Goal: Task Accomplishment & Management: Use online tool/utility

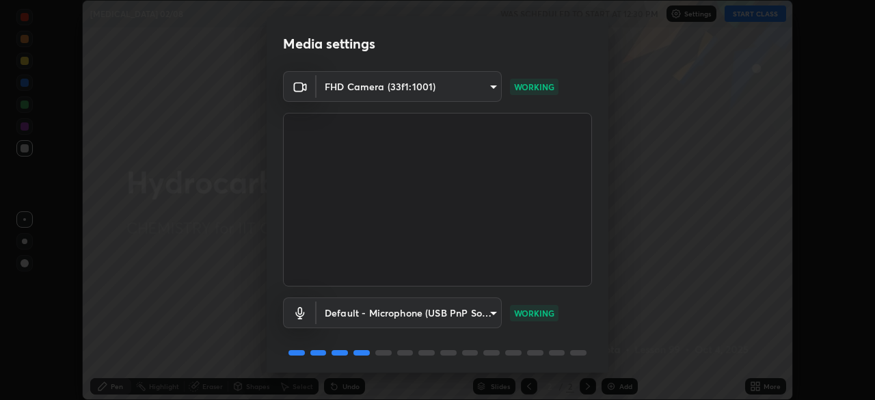
scroll to position [49, 0]
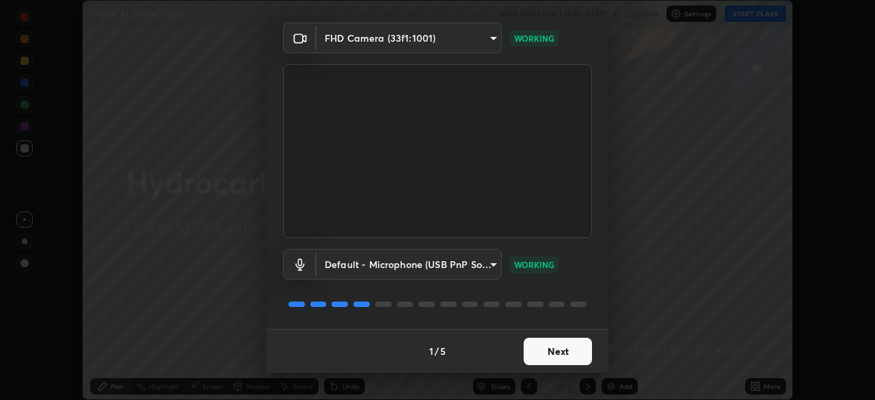
click at [580, 353] on button "Next" at bounding box center [558, 351] width 68 height 27
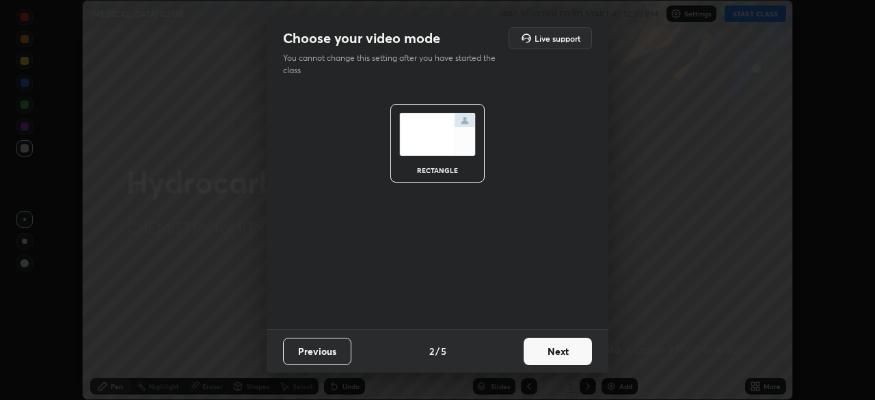
scroll to position [0, 0]
click at [569, 350] on button "Next" at bounding box center [558, 351] width 68 height 27
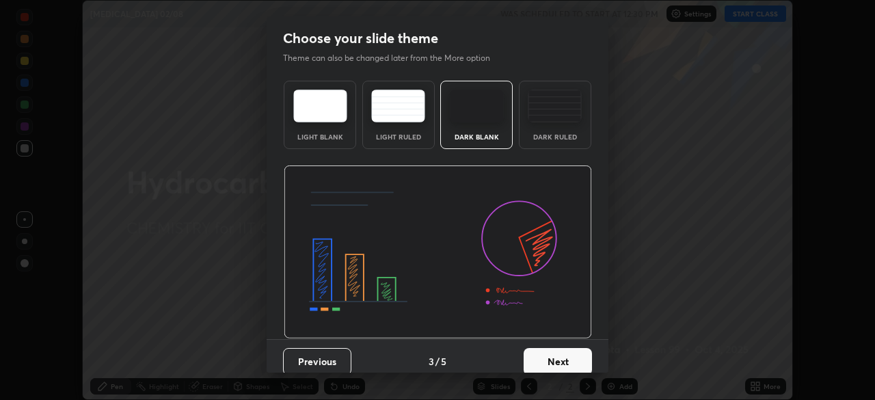
click at [565, 364] on button "Next" at bounding box center [558, 361] width 68 height 27
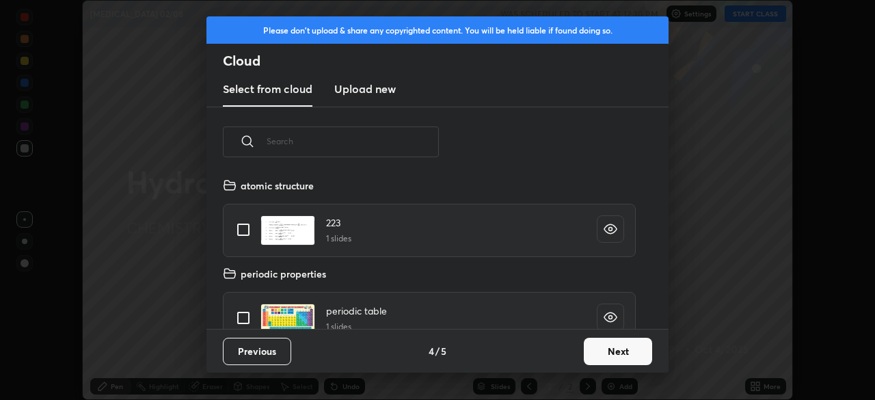
click at [609, 356] on button "Next" at bounding box center [618, 351] width 68 height 27
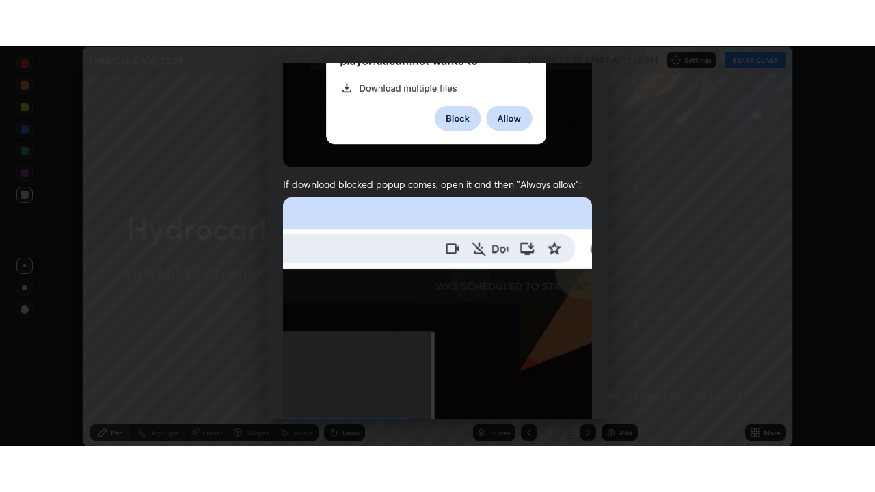
scroll to position [327, 0]
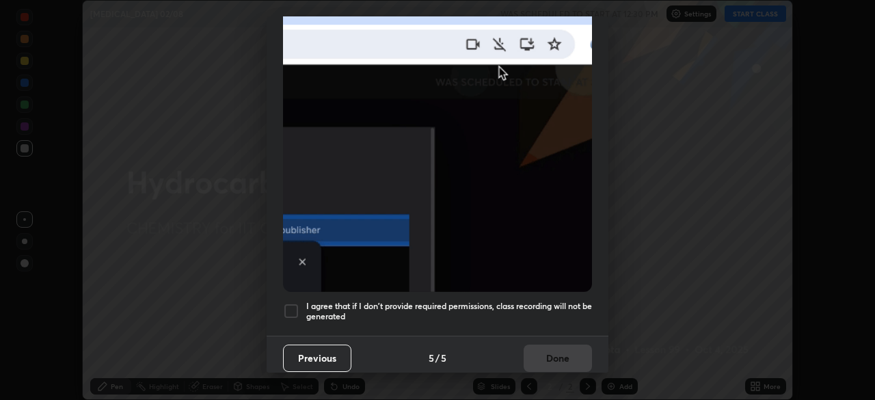
click at [295, 303] on div at bounding box center [291, 311] width 16 height 16
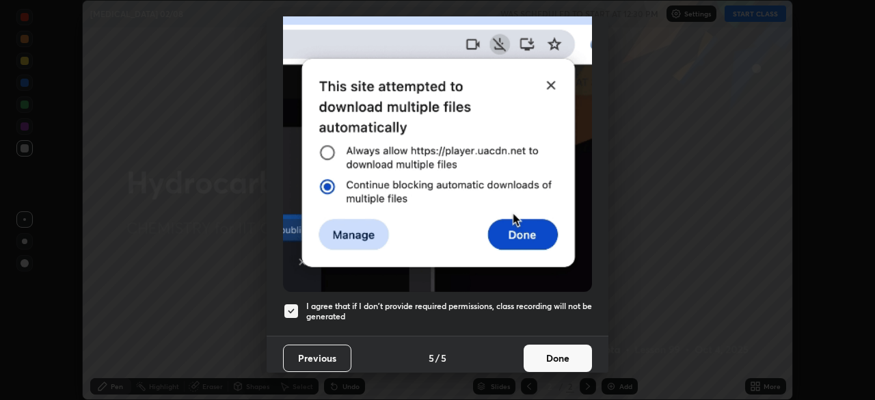
click at [564, 351] on button "Done" at bounding box center [558, 357] width 68 height 27
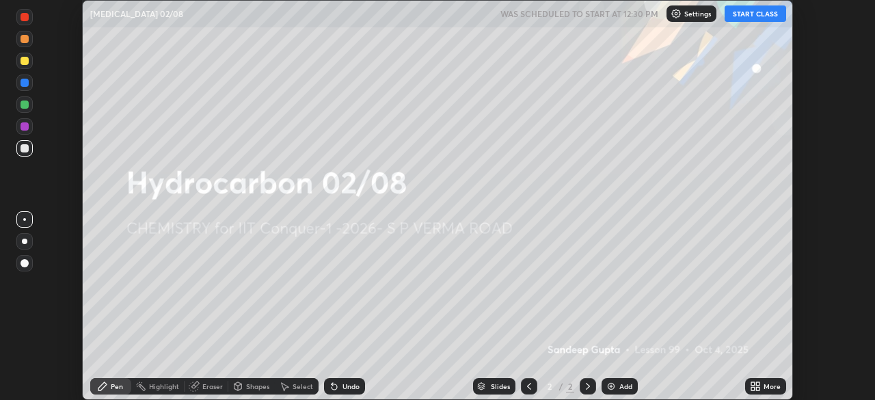
click at [739, 13] on button "START CLASS" at bounding box center [755, 13] width 62 height 16
click at [759, 383] on icon at bounding box center [757, 383] width 3 height 3
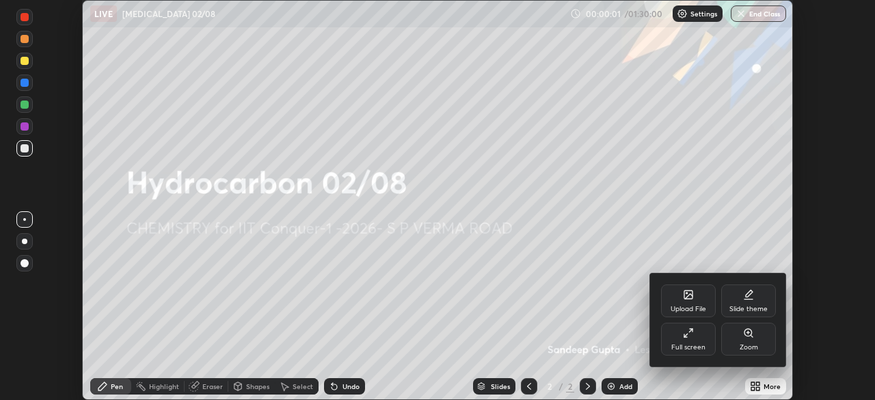
click at [692, 337] on icon at bounding box center [688, 332] width 11 height 11
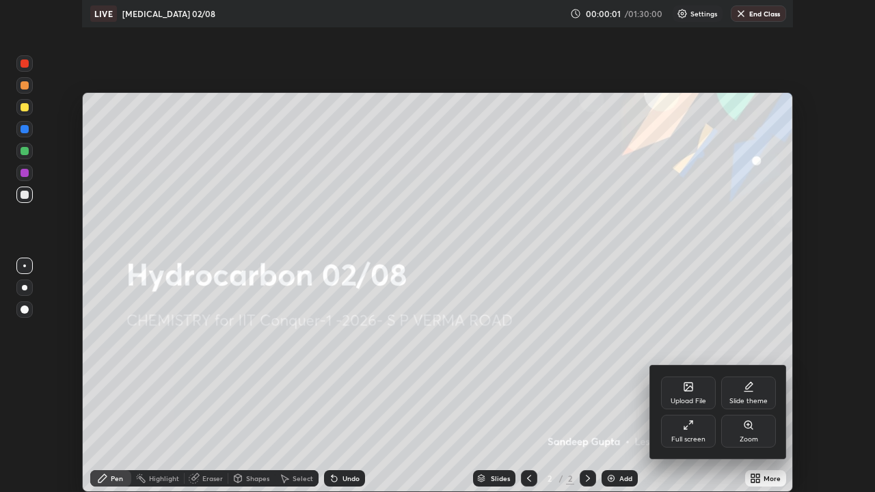
scroll to position [492, 875]
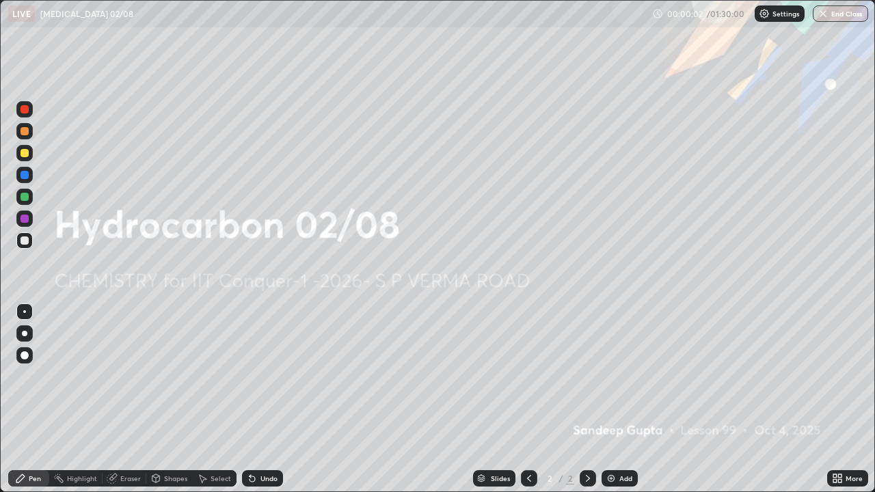
click at [622, 399] on div "Add" at bounding box center [625, 478] width 13 height 7
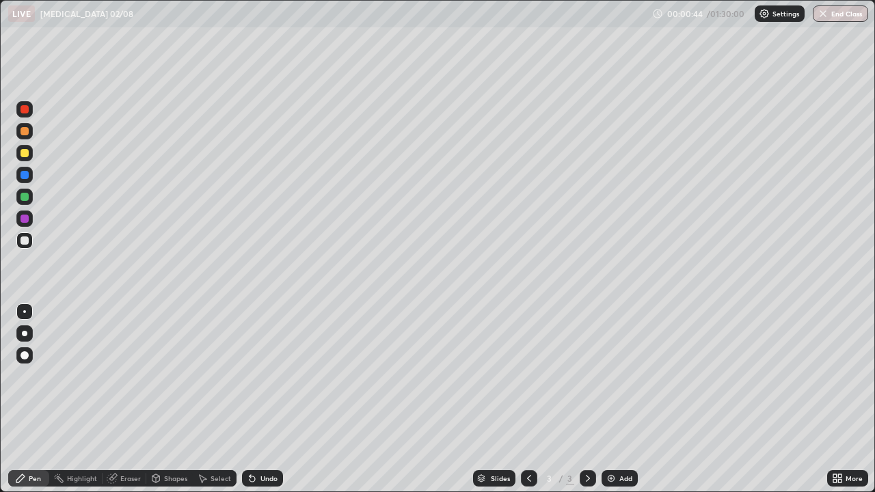
click at [26, 156] on div at bounding box center [25, 153] width 8 height 8
click at [28, 242] on div at bounding box center [25, 240] width 8 height 8
click at [23, 157] on div at bounding box center [25, 153] width 8 height 8
click at [166, 399] on div "Shapes" at bounding box center [175, 478] width 23 height 7
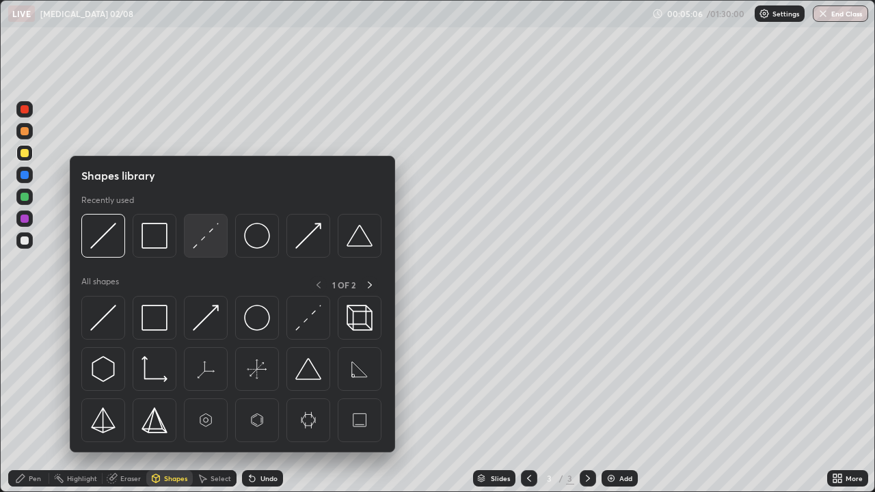
click at [200, 245] on img at bounding box center [206, 236] width 26 height 26
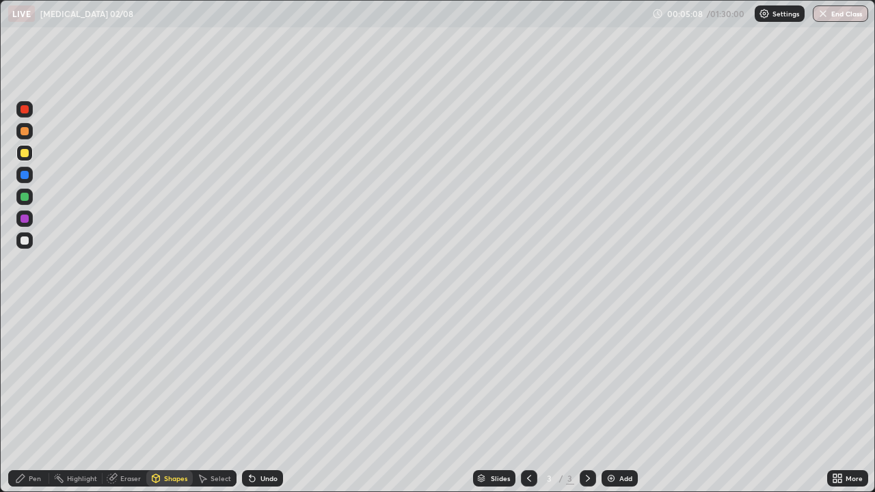
click at [25, 399] on icon at bounding box center [20, 478] width 11 height 11
click at [25, 198] on div at bounding box center [25, 197] width 8 height 8
click at [22, 244] on div at bounding box center [25, 240] width 8 height 8
click at [612, 399] on img at bounding box center [611, 478] width 11 height 11
click at [27, 242] on div at bounding box center [25, 240] width 8 height 8
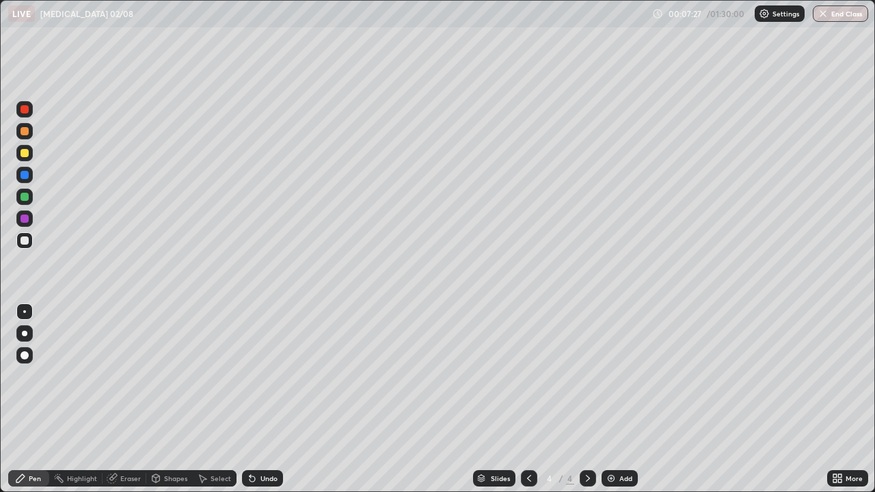
click at [25, 153] on div at bounding box center [25, 153] width 8 height 8
click at [166, 399] on div "Shapes" at bounding box center [175, 478] width 23 height 7
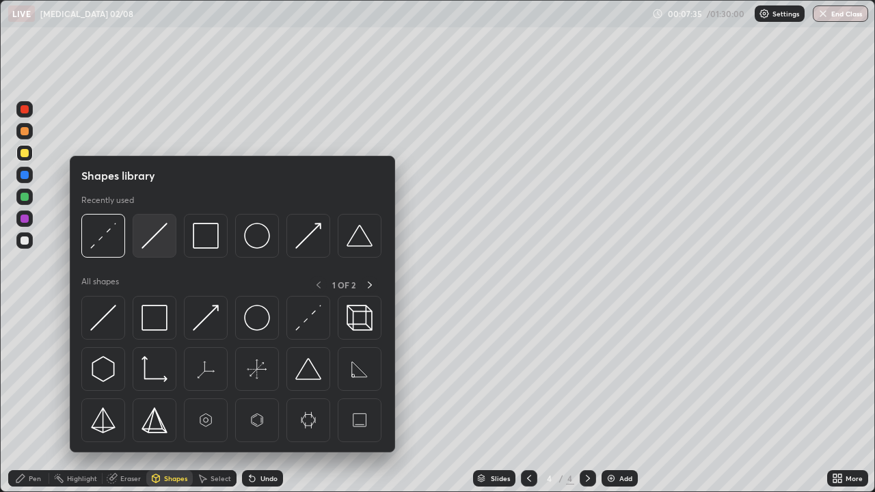
click at [151, 250] on div at bounding box center [155, 236] width 44 height 44
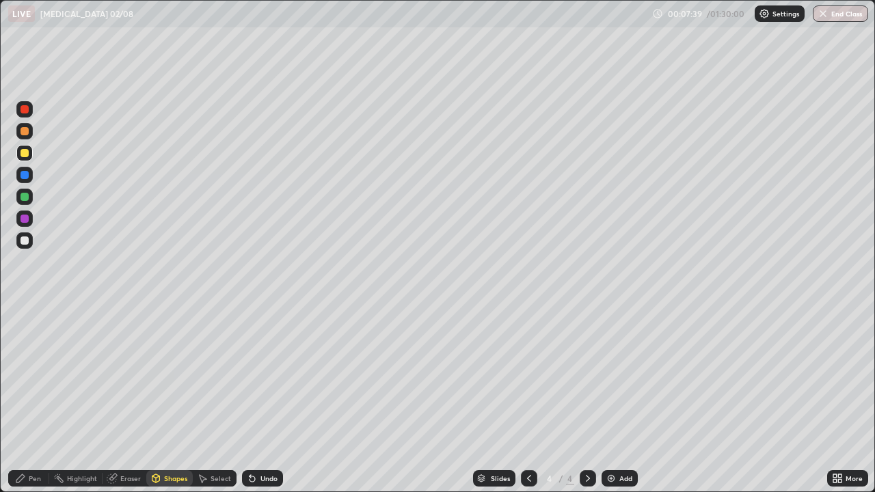
click at [20, 399] on icon at bounding box center [20, 478] width 8 height 8
click at [27, 238] on div at bounding box center [25, 240] width 8 height 8
click at [25, 155] on div at bounding box center [25, 153] width 8 height 8
click at [156, 399] on icon at bounding box center [156, 480] width 0 height 5
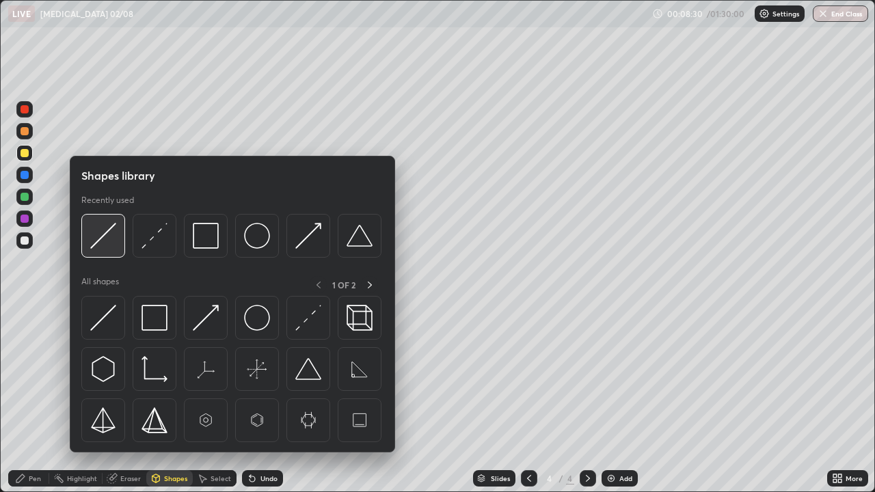
click at [104, 242] on img at bounding box center [103, 236] width 26 height 26
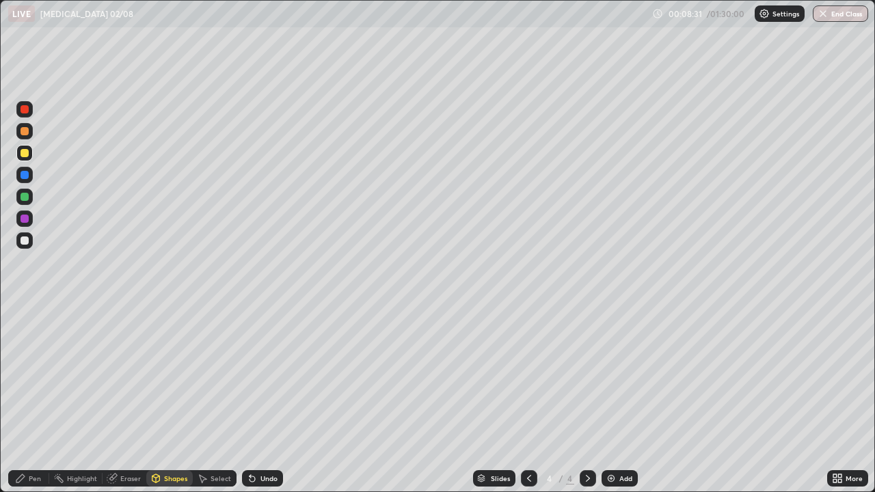
click at [23, 202] on div at bounding box center [24, 197] width 16 height 16
click at [42, 399] on div "Pen" at bounding box center [28, 478] width 41 height 16
click at [28, 244] on div at bounding box center [24, 240] width 16 height 16
click at [273, 399] on div "Undo" at bounding box center [262, 478] width 41 height 16
click at [260, 399] on div "Undo" at bounding box center [268, 478] width 17 height 7
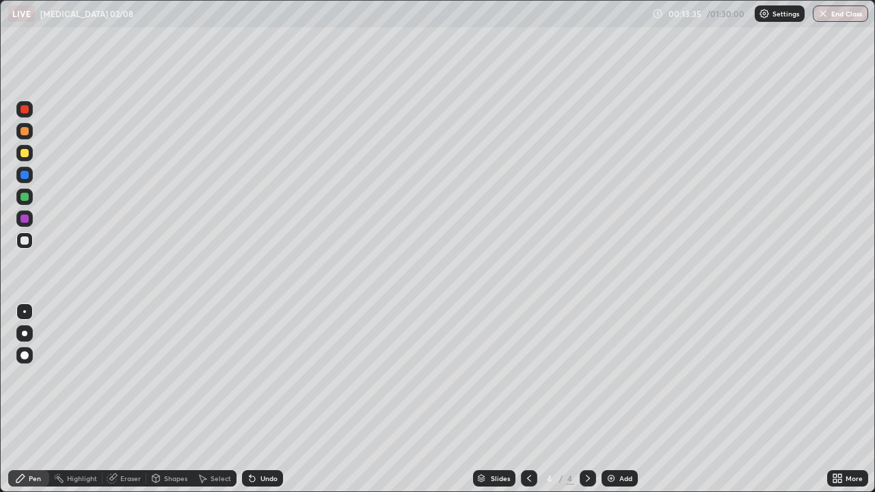
click at [27, 154] on div at bounding box center [25, 153] width 8 height 8
click at [25, 240] on div at bounding box center [25, 240] width 8 height 8
click at [619, 399] on div "Add" at bounding box center [625, 478] width 13 height 7
click at [27, 199] on div at bounding box center [25, 197] width 8 height 8
click at [23, 243] on div at bounding box center [25, 240] width 8 height 8
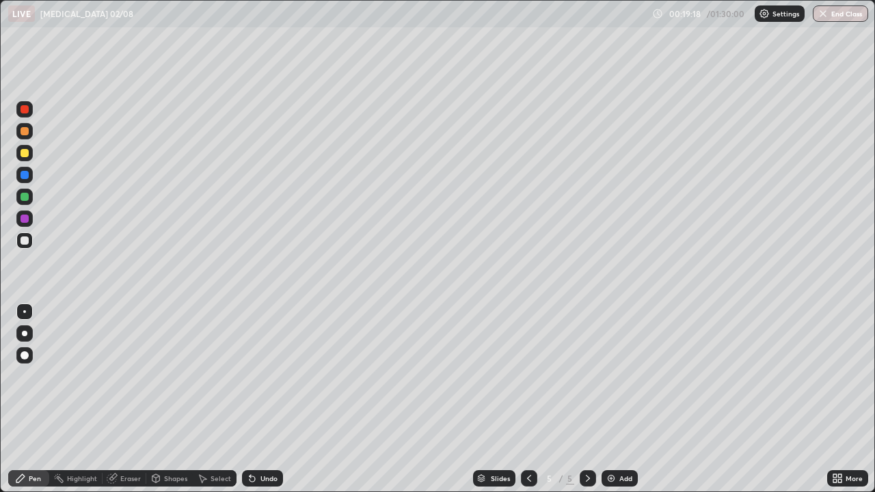
click at [268, 399] on div "Undo" at bounding box center [268, 478] width 17 height 7
click at [264, 399] on div "Undo" at bounding box center [262, 478] width 41 height 16
click at [260, 399] on div "Undo" at bounding box center [262, 478] width 41 height 16
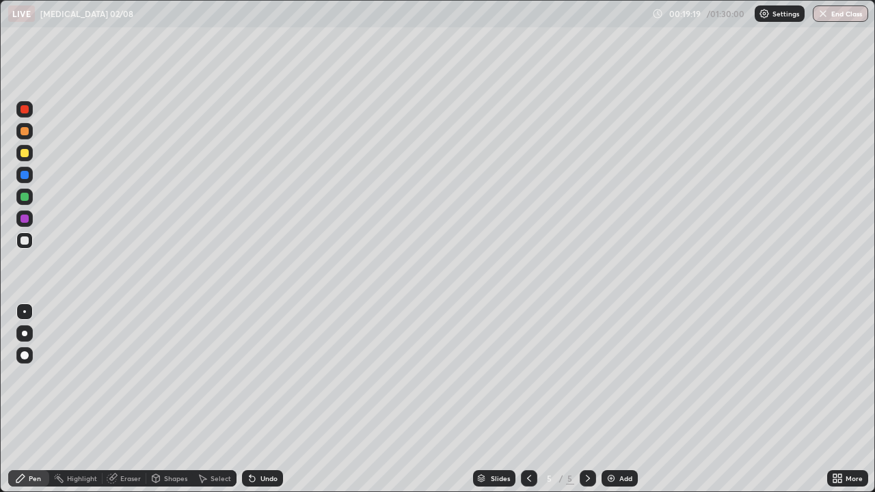
click at [260, 399] on div "Undo" at bounding box center [262, 478] width 41 height 16
click at [259, 399] on div "Undo" at bounding box center [262, 478] width 41 height 16
click at [258, 399] on div "Undo" at bounding box center [262, 478] width 41 height 16
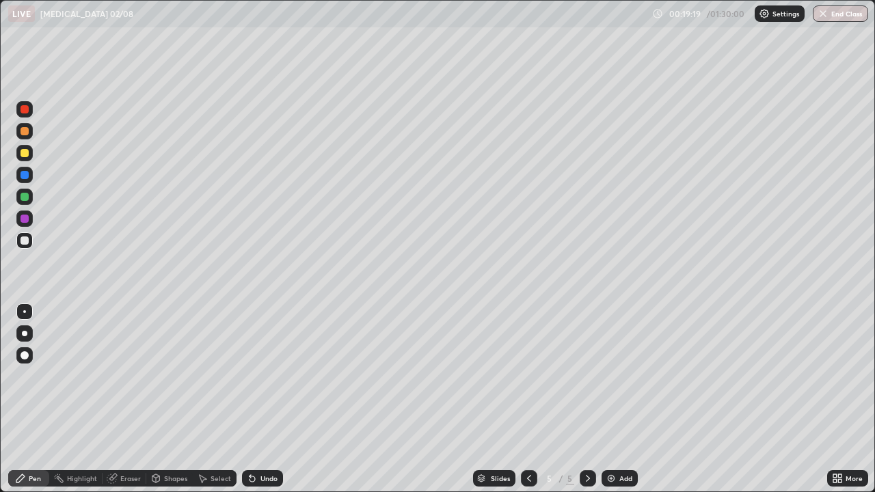
click at [259, 399] on div "Undo" at bounding box center [259, 478] width 46 height 27
click at [258, 399] on div "Undo" at bounding box center [259, 478] width 46 height 27
click at [260, 399] on div "Undo" at bounding box center [268, 478] width 17 height 7
click at [258, 399] on div "Undo" at bounding box center [262, 478] width 41 height 16
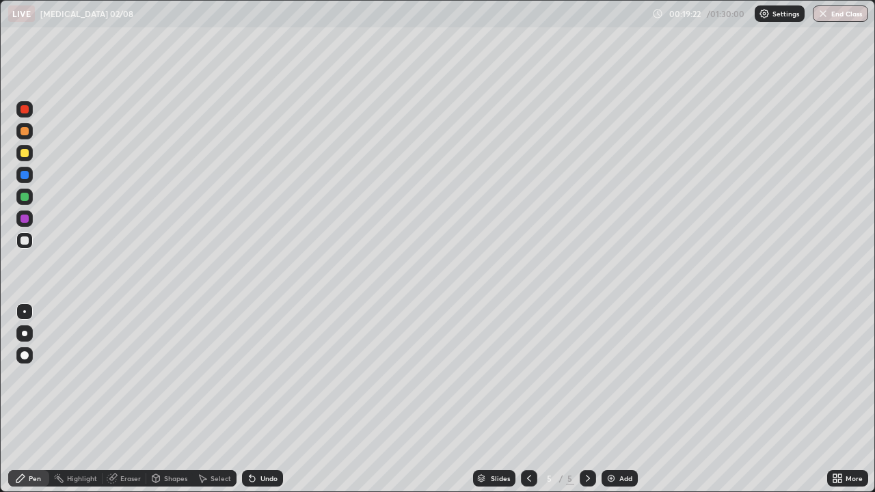
click at [257, 399] on div "Undo" at bounding box center [262, 478] width 41 height 16
click at [258, 399] on div "Undo" at bounding box center [262, 478] width 41 height 16
click at [171, 399] on div "Shapes" at bounding box center [175, 478] width 23 height 7
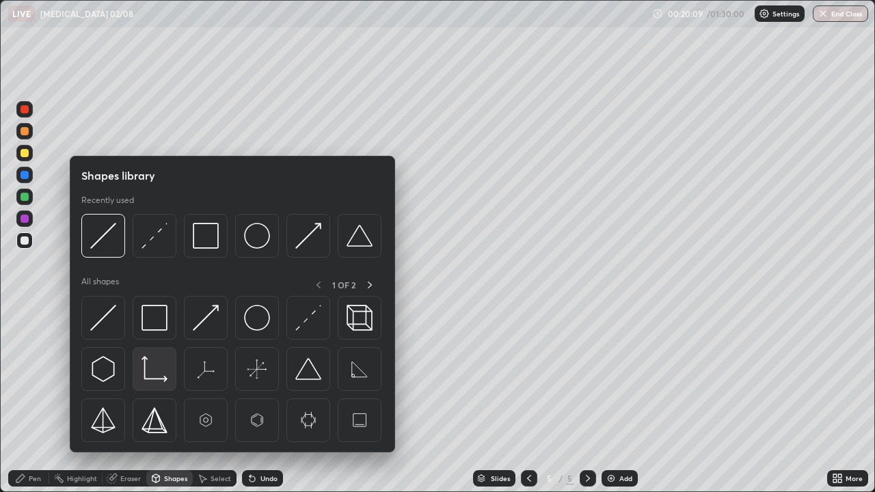
click at [161, 379] on img at bounding box center [154, 369] width 26 height 26
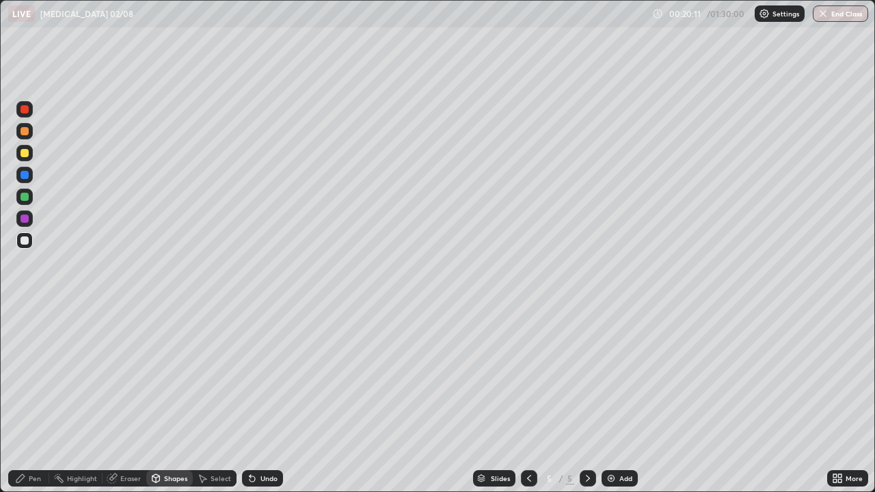
click at [25, 153] on div at bounding box center [25, 153] width 8 height 8
click at [28, 399] on div "Pen" at bounding box center [28, 478] width 41 height 16
click at [223, 399] on div "Select" at bounding box center [221, 478] width 21 height 7
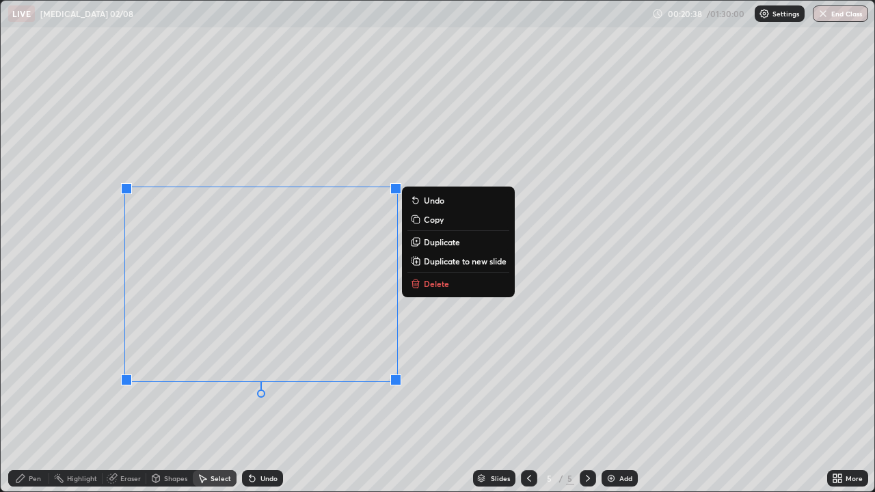
click at [433, 286] on p "Delete" at bounding box center [436, 283] width 25 height 11
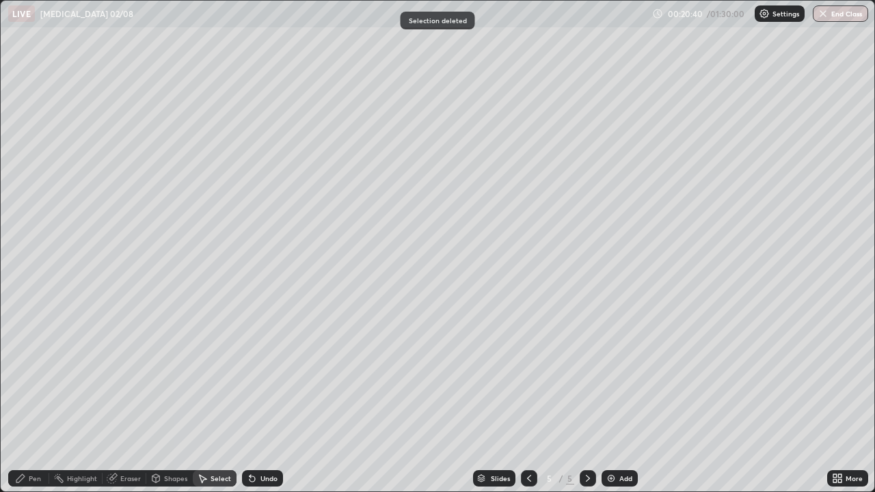
click at [611, 399] on img at bounding box center [611, 478] width 11 height 11
click at [31, 399] on div "Pen" at bounding box center [35, 478] width 12 height 7
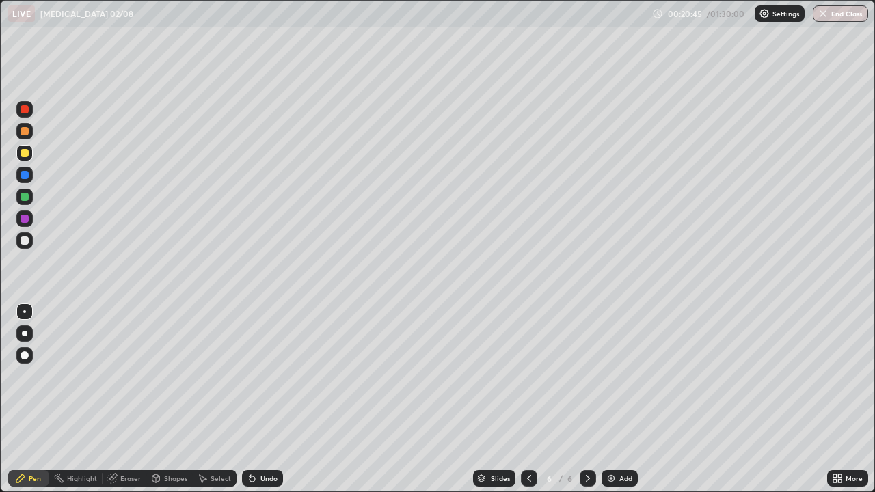
click at [25, 241] on div at bounding box center [25, 240] width 8 height 8
click at [180, 399] on div "Shapes" at bounding box center [169, 478] width 46 height 16
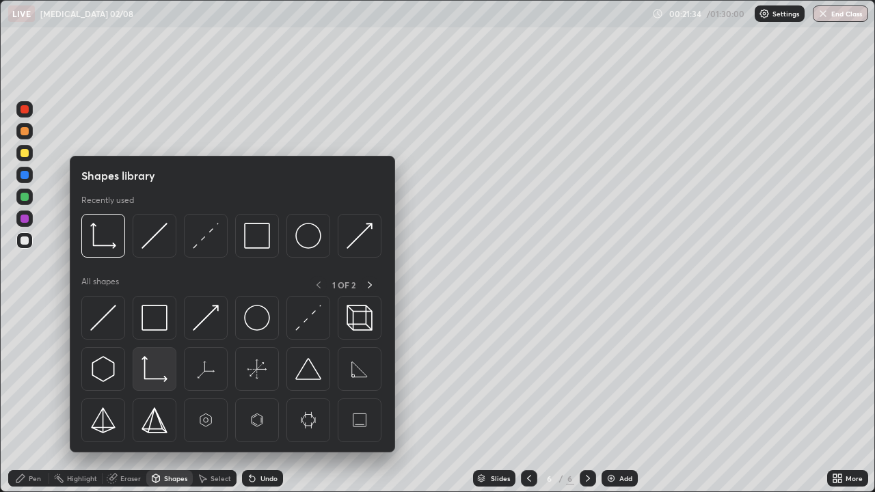
click at [154, 379] on img at bounding box center [154, 369] width 26 height 26
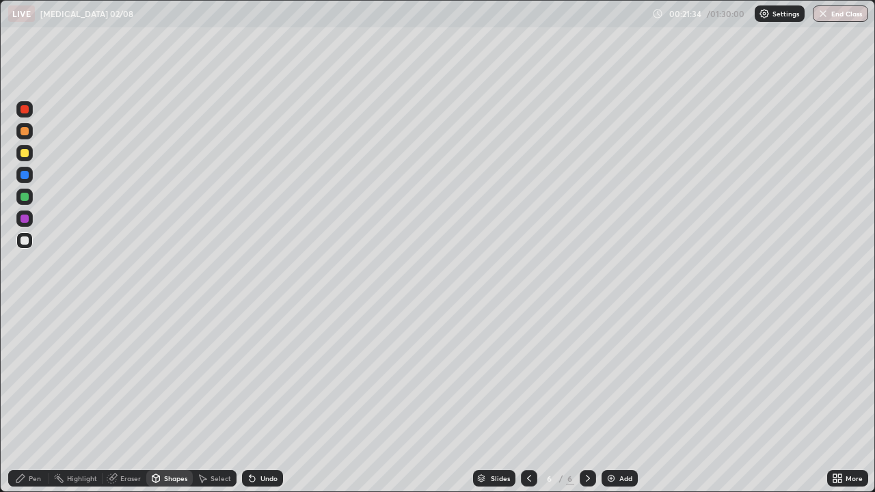
click at [25, 154] on div at bounding box center [25, 153] width 8 height 8
click at [43, 399] on div "Pen" at bounding box center [28, 478] width 41 height 16
click at [29, 242] on div at bounding box center [24, 240] width 16 height 16
click at [162, 399] on div "Shapes" at bounding box center [169, 478] width 46 height 16
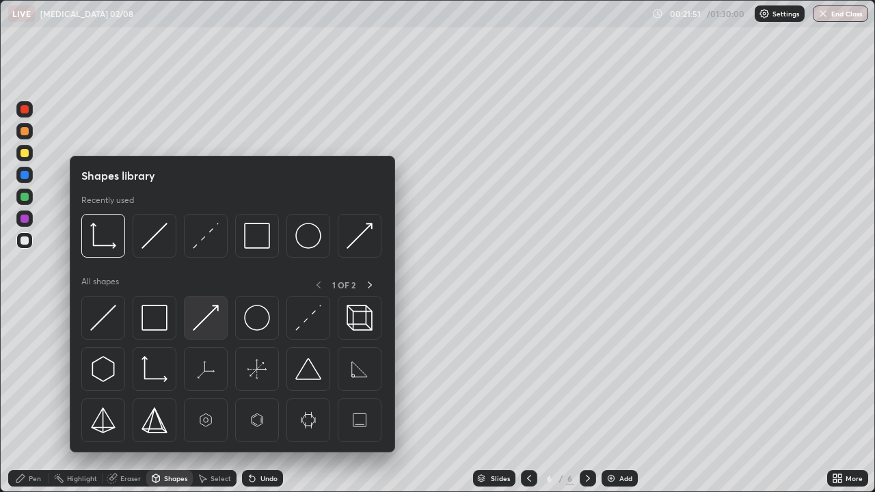
click at [203, 329] on img at bounding box center [206, 318] width 26 height 26
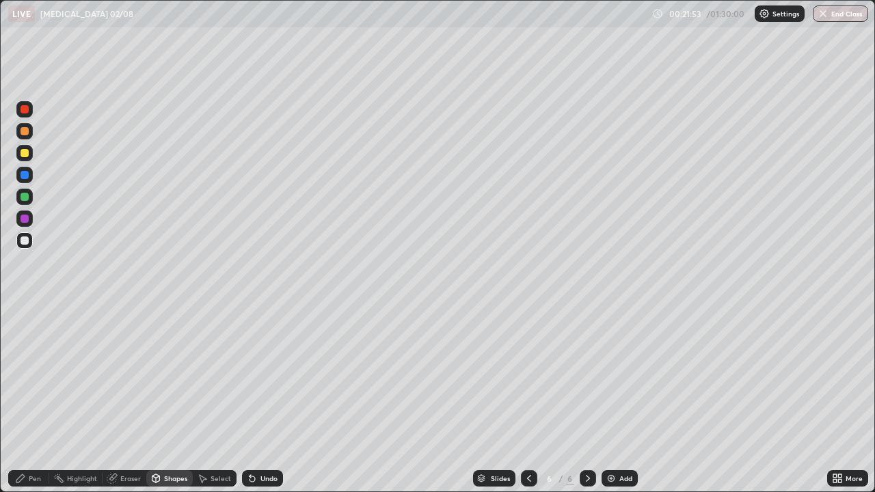
click at [25, 399] on icon at bounding box center [20, 478] width 11 height 11
click at [32, 247] on div at bounding box center [24, 241] width 16 height 22
click at [259, 399] on div "Undo" at bounding box center [262, 478] width 41 height 16
click at [258, 399] on div "Undo" at bounding box center [262, 478] width 41 height 16
click at [30, 153] on div at bounding box center [24, 153] width 16 height 16
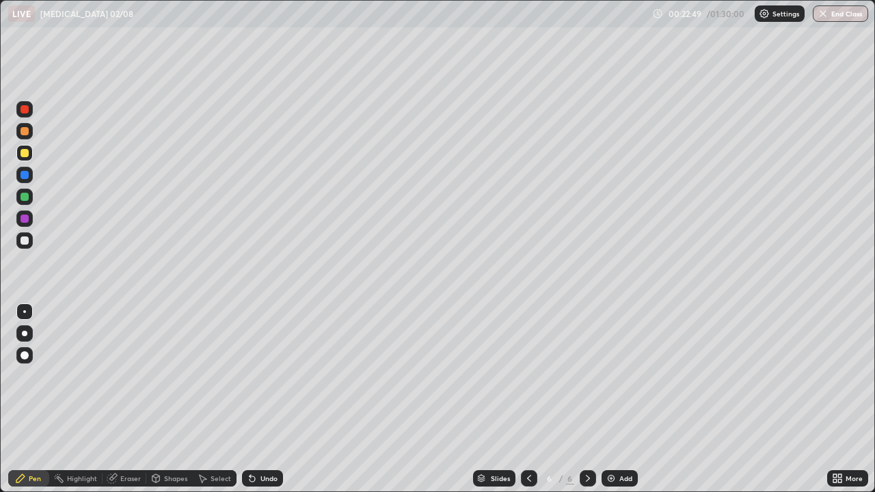
click at [25, 241] on div at bounding box center [25, 240] width 8 height 8
click at [27, 195] on div at bounding box center [25, 197] width 8 height 8
click at [260, 399] on div "Undo" at bounding box center [268, 478] width 17 height 7
click at [262, 399] on div "Undo" at bounding box center [268, 478] width 17 height 7
click at [267, 399] on div "Undo" at bounding box center [268, 478] width 17 height 7
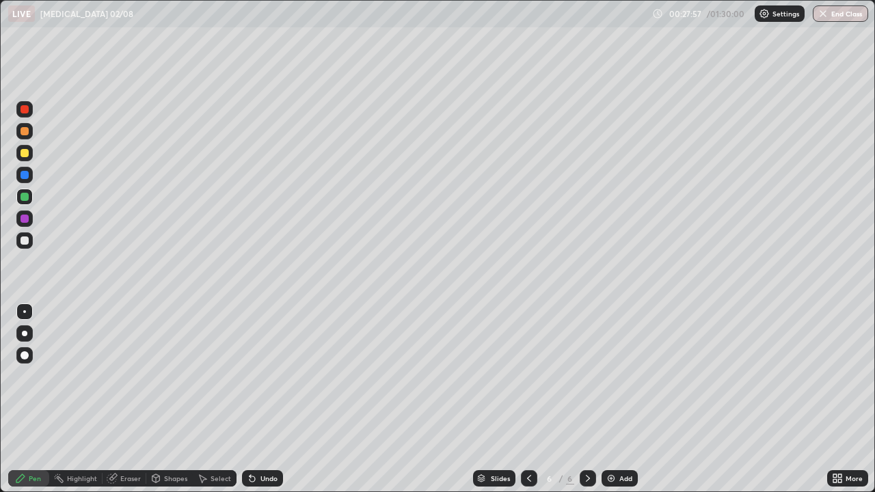
click at [263, 399] on div "Undo" at bounding box center [268, 478] width 17 height 7
click at [263, 399] on div "Undo" at bounding box center [262, 478] width 41 height 16
click at [218, 399] on div "Select" at bounding box center [221, 478] width 21 height 7
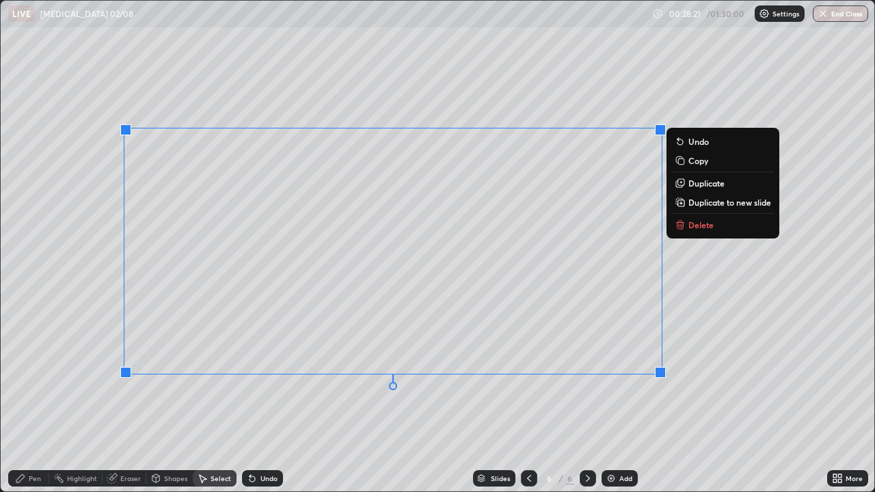
click at [690, 198] on p "Duplicate to new slide" at bounding box center [729, 202] width 83 height 11
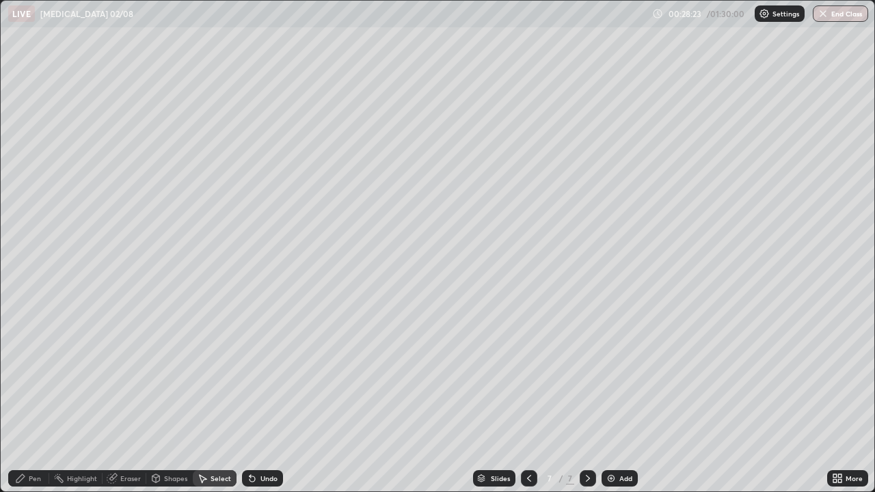
click at [124, 399] on div "Eraser" at bounding box center [130, 478] width 21 height 7
click at [27, 399] on icon at bounding box center [24, 432] width 11 height 12
click at [209, 399] on div "Select" at bounding box center [215, 478] width 44 height 16
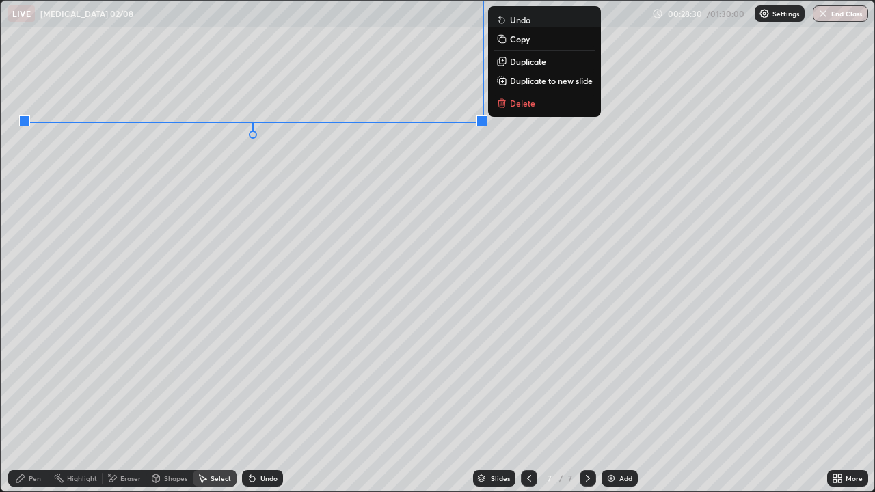
click at [207, 219] on div "0 ° Undo Copy Duplicate Duplicate to new slide Delete" at bounding box center [437, 246] width 873 height 491
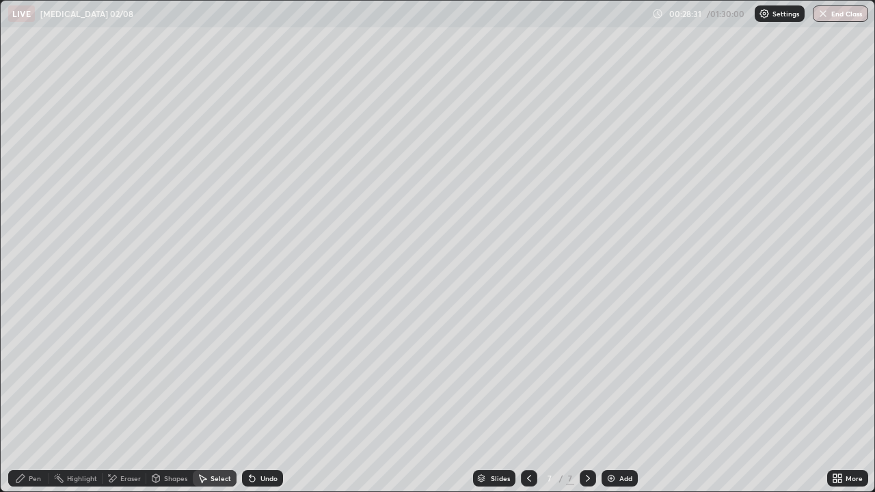
click at [135, 399] on div "Eraser" at bounding box center [130, 478] width 21 height 7
click at [38, 399] on div "Pen" at bounding box center [35, 478] width 12 height 7
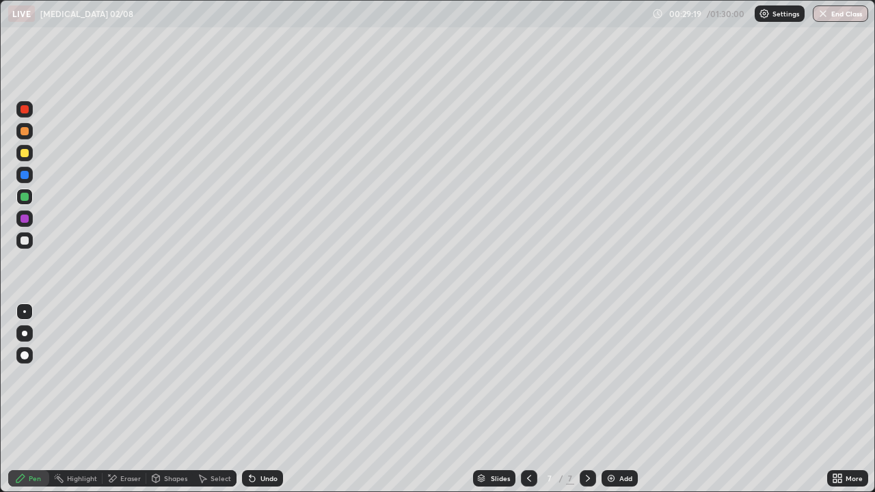
click at [30, 239] on div at bounding box center [24, 240] width 16 height 16
click at [163, 399] on div "Shapes" at bounding box center [169, 478] width 46 height 16
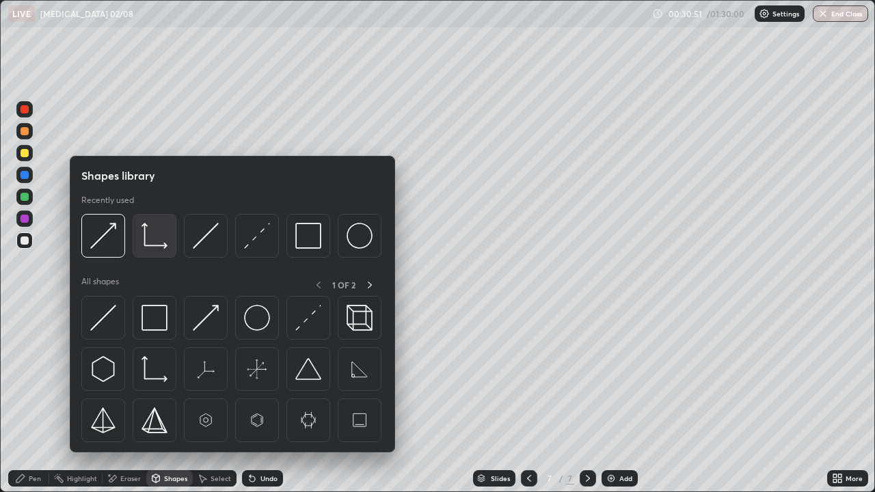
click at [155, 249] on img at bounding box center [154, 236] width 26 height 26
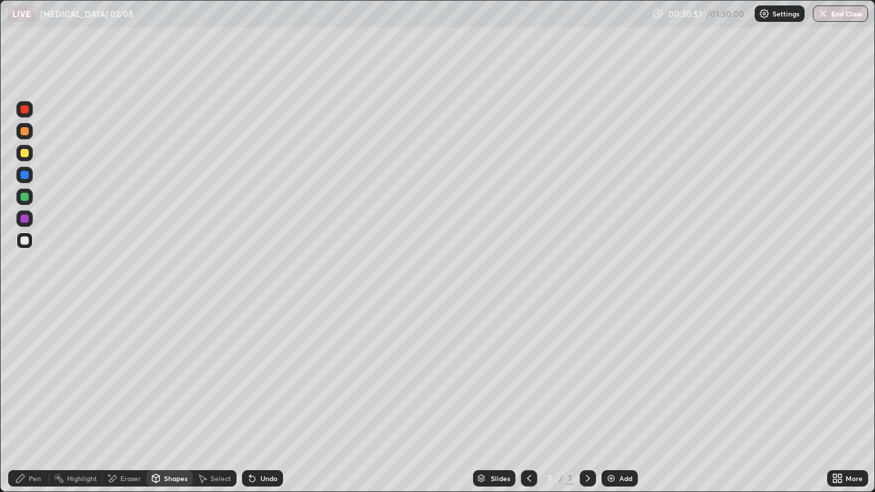
click at [30, 198] on div at bounding box center [24, 197] width 16 height 16
click at [30, 399] on div "Pen" at bounding box center [28, 478] width 41 height 16
click at [26, 241] on div at bounding box center [25, 240] width 8 height 8
click at [172, 399] on div "Shapes" at bounding box center [169, 478] width 46 height 16
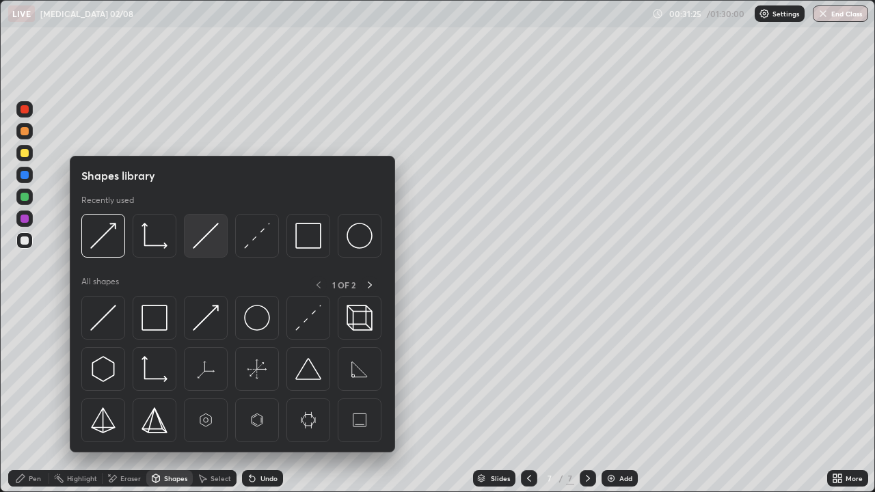
click at [204, 247] on img at bounding box center [206, 236] width 26 height 26
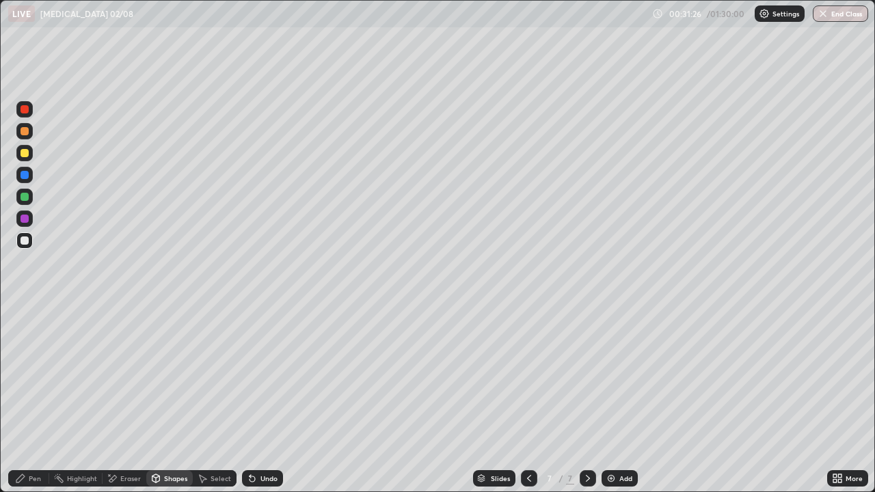
click at [25, 217] on div at bounding box center [25, 219] width 8 height 8
click at [22, 399] on icon at bounding box center [20, 478] width 8 height 8
click at [164, 399] on div "Shapes" at bounding box center [175, 478] width 23 height 7
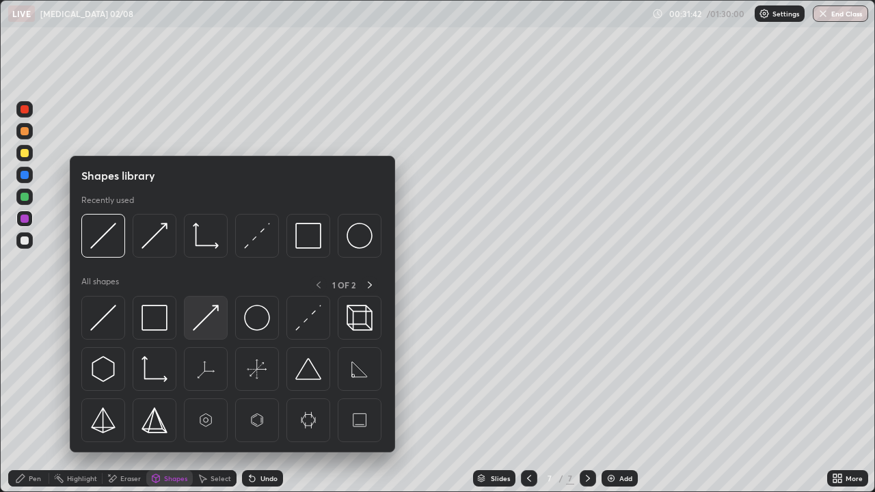
click at [202, 327] on img at bounding box center [206, 318] width 26 height 26
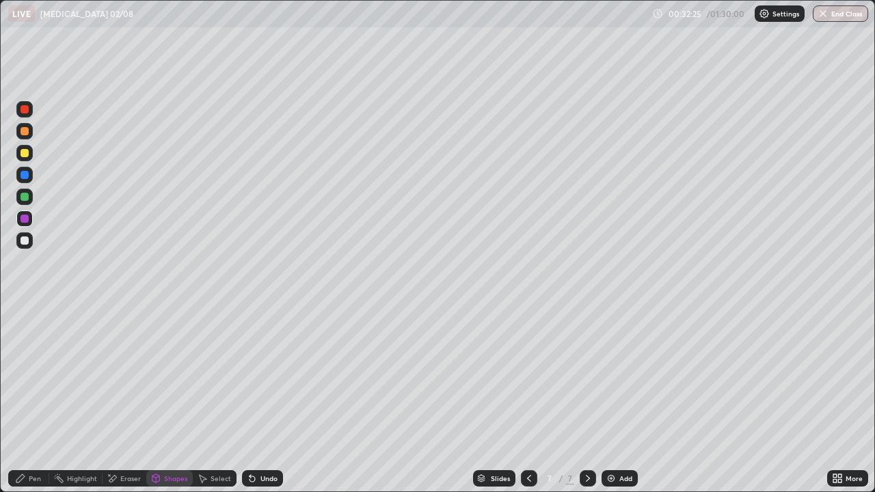
click at [40, 399] on div "Pen" at bounding box center [35, 478] width 12 height 7
click at [25, 239] on div at bounding box center [25, 240] width 8 height 8
click at [265, 399] on div "Undo" at bounding box center [268, 478] width 17 height 7
click at [31, 153] on div at bounding box center [24, 153] width 16 height 16
click at [208, 399] on div "Select" at bounding box center [215, 478] width 44 height 16
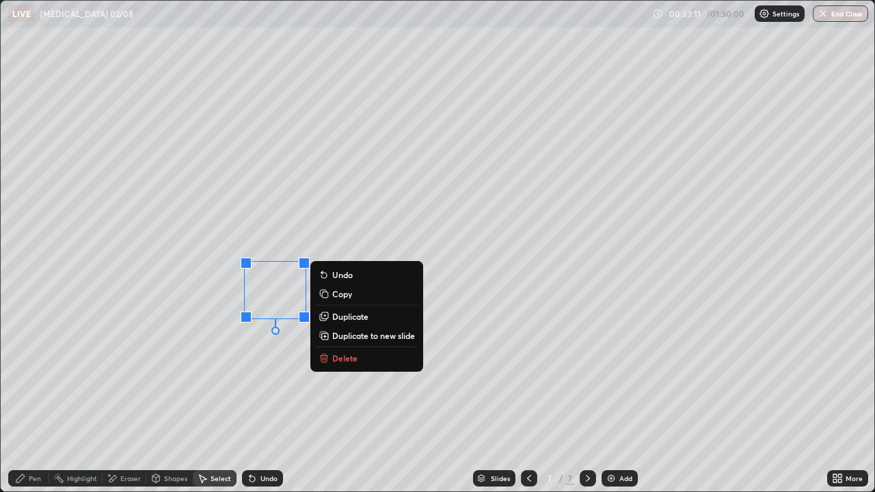
click at [234, 252] on div "0 ° Undo Copy Duplicate Duplicate to new slide Delete" at bounding box center [437, 246] width 873 height 491
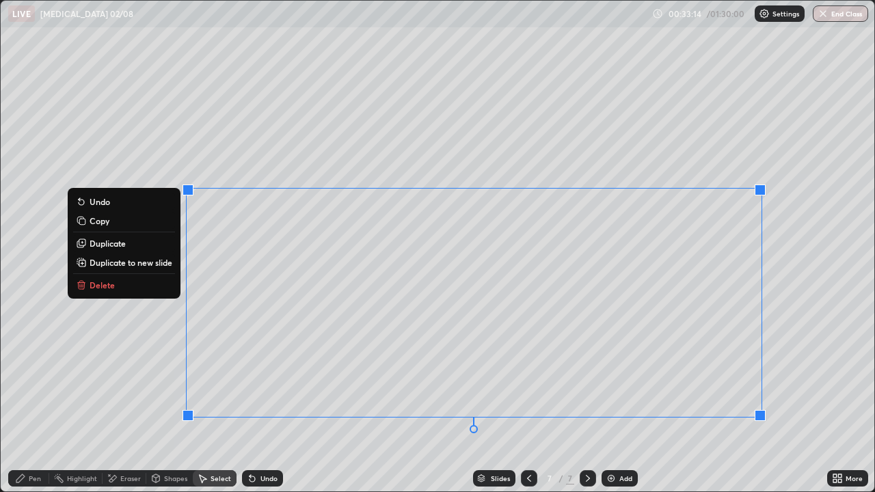
click at [270, 399] on div "Undo" at bounding box center [262, 478] width 41 height 16
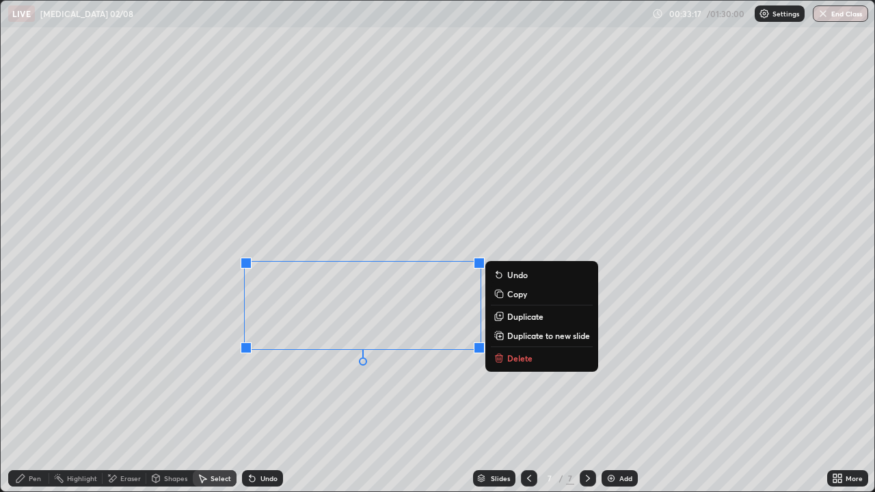
click at [529, 336] on p "Duplicate to new slide" at bounding box center [548, 335] width 83 height 11
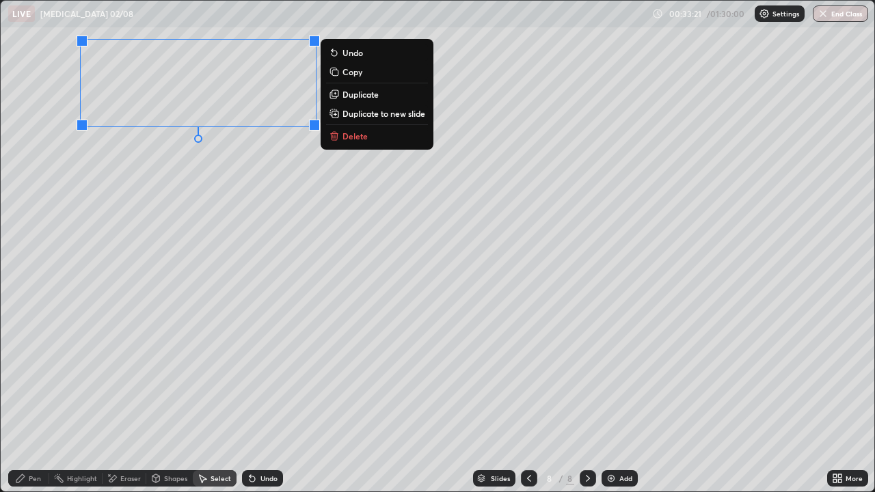
click at [161, 237] on div "0 ° Undo Copy Duplicate Duplicate to new slide Delete" at bounding box center [437, 246] width 873 height 491
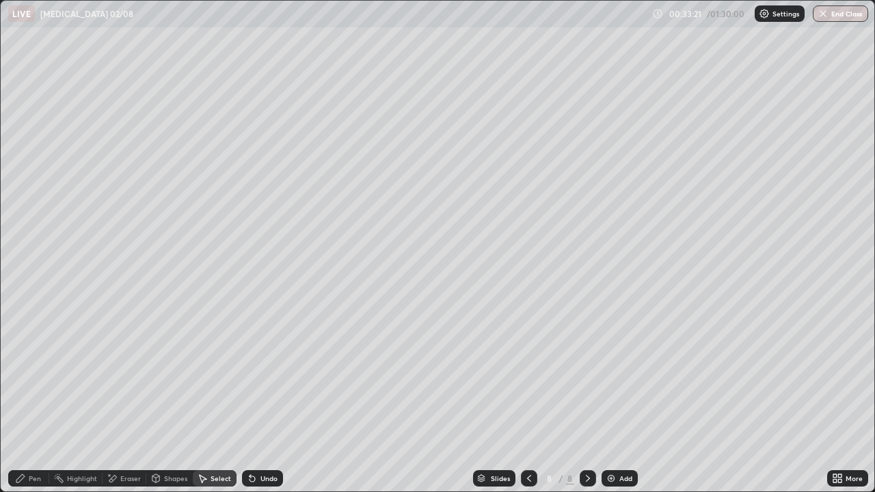
click at [38, 399] on div "Pen" at bounding box center [35, 478] width 12 height 7
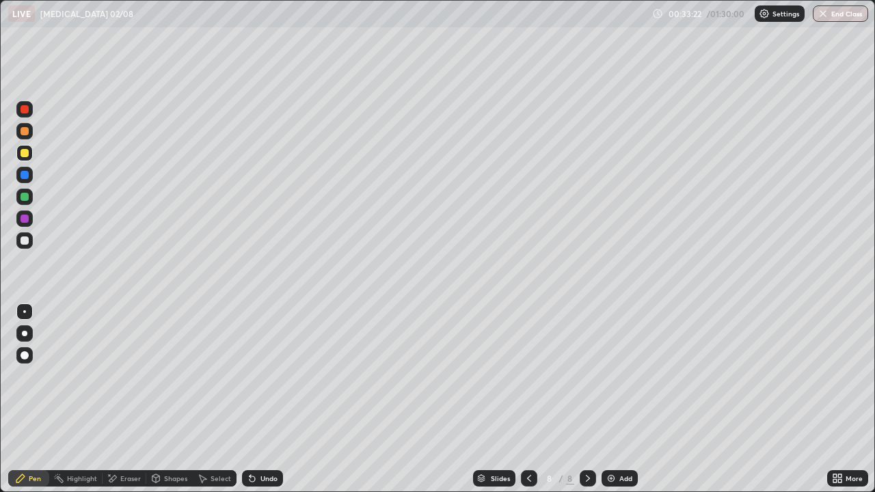
click at [23, 239] on div at bounding box center [25, 240] width 8 height 8
click at [258, 399] on div "Undo" at bounding box center [262, 478] width 41 height 16
click at [261, 399] on div "Undo" at bounding box center [262, 478] width 41 height 16
click at [212, 399] on div "Select" at bounding box center [221, 478] width 21 height 7
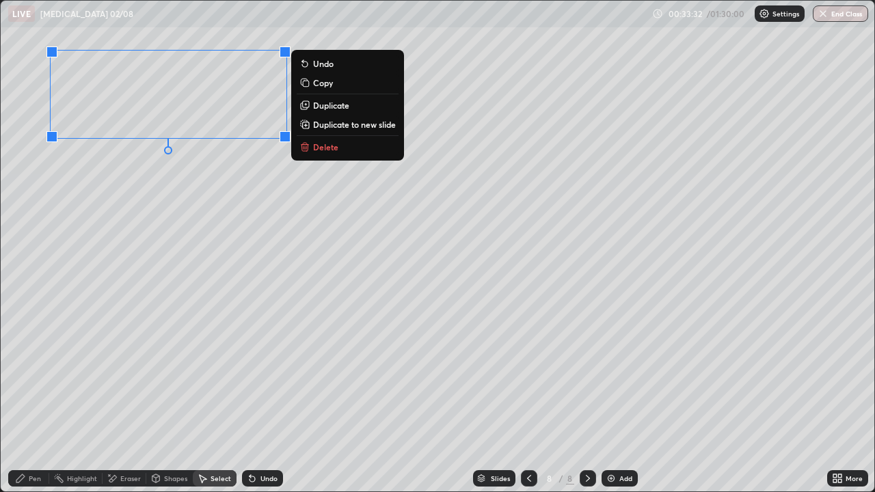
click at [137, 247] on div "0 ° Undo Copy Duplicate Duplicate to new slide Delete" at bounding box center [437, 246] width 873 height 491
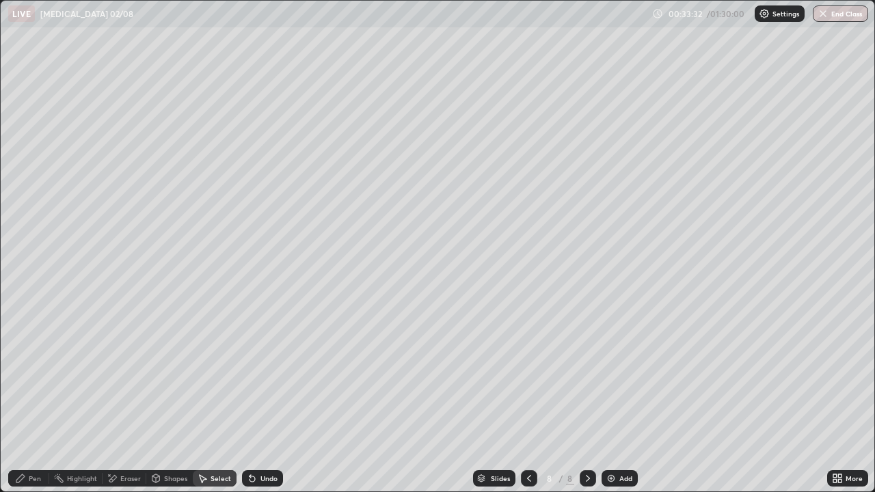
click at [33, 399] on div "Pen" at bounding box center [35, 478] width 12 height 7
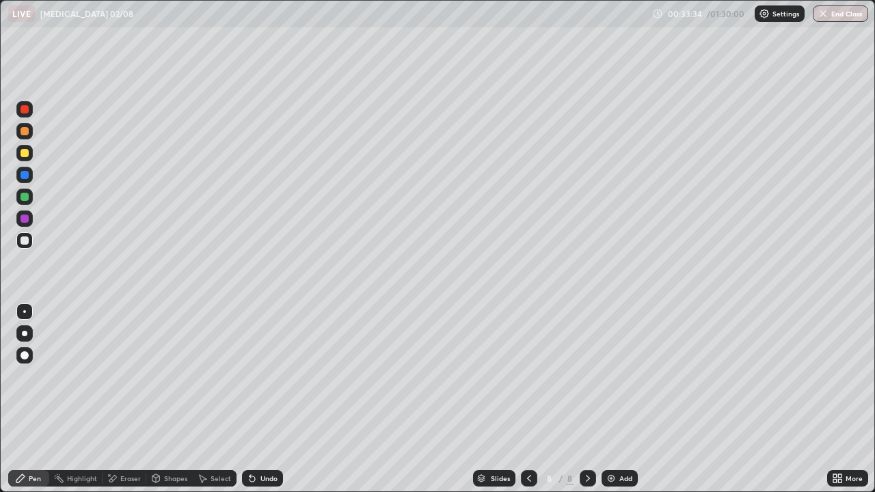
click at [24, 241] on div at bounding box center [25, 240] width 8 height 8
click at [255, 399] on icon at bounding box center [252, 478] width 11 height 11
click at [31, 192] on div at bounding box center [24, 197] width 16 height 16
click at [260, 399] on div "Undo" at bounding box center [262, 478] width 41 height 16
click at [122, 399] on div "Eraser" at bounding box center [130, 478] width 21 height 7
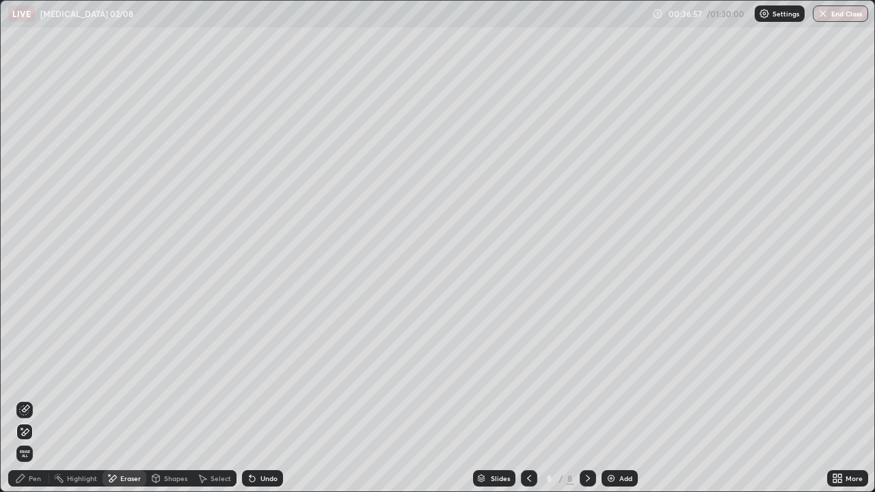
click at [33, 399] on div "Pen" at bounding box center [28, 478] width 41 height 16
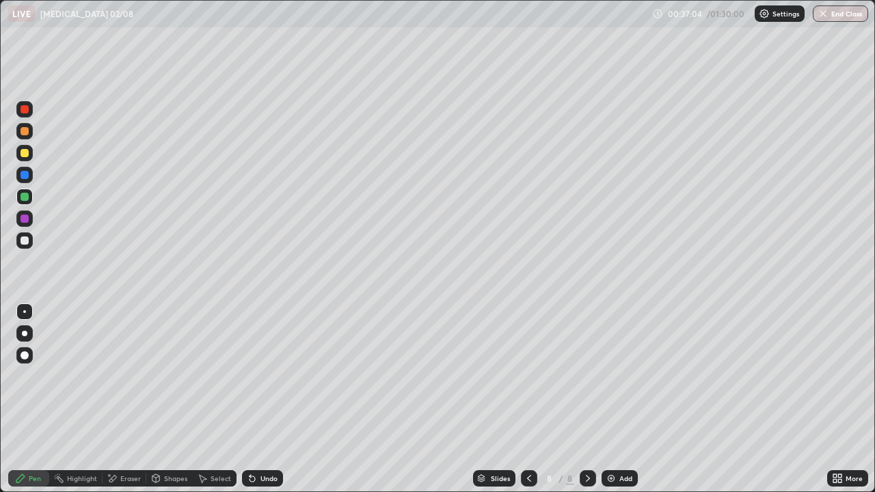
click at [274, 399] on div "Undo" at bounding box center [268, 478] width 17 height 7
click at [32, 241] on div at bounding box center [24, 240] width 16 height 16
click at [263, 399] on div "Undo" at bounding box center [268, 478] width 17 height 7
click at [610, 399] on img at bounding box center [611, 478] width 11 height 11
click at [30, 159] on div at bounding box center [24, 153] width 16 height 16
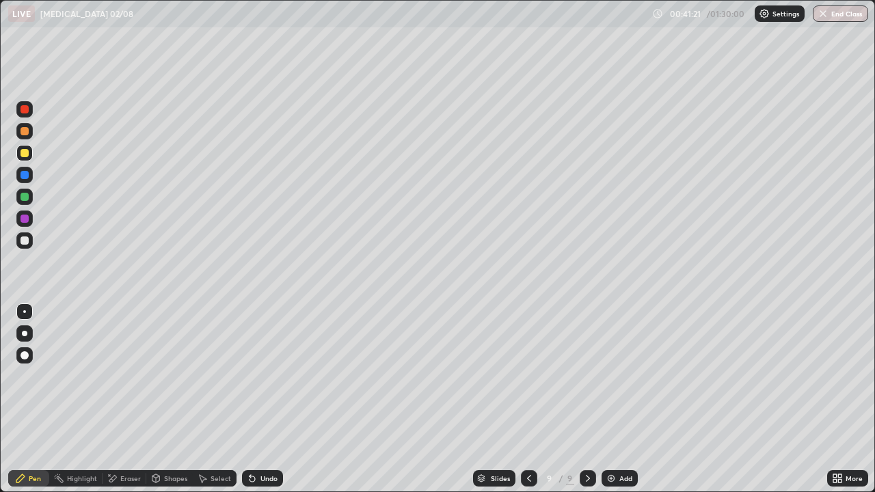
click at [165, 399] on div "Shapes" at bounding box center [175, 478] width 23 height 7
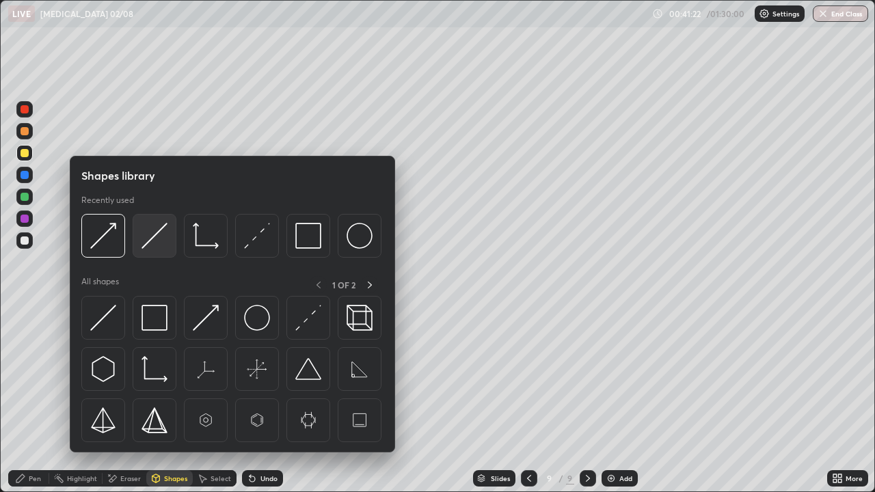
click at [153, 254] on div at bounding box center [155, 236] width 44 height 44
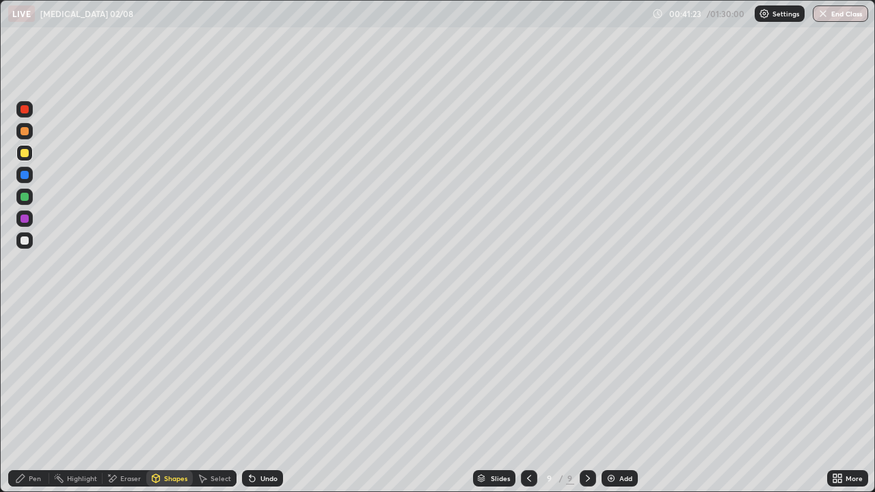
click at [26, 200] on div at bounding box center [25, 197] width 8 height 8
click at [26, 399] on div "Pen" at bounding box center [28, 478] width 41 height 16
click at [25, 237] on div at bounding box center [25, 240] width 8 height 8
click at [25, 153] on div at bounding box center [25, 153] width 8 height 8
click at [23, 242] on div at bounding box center [25, 240] width 8 height 8
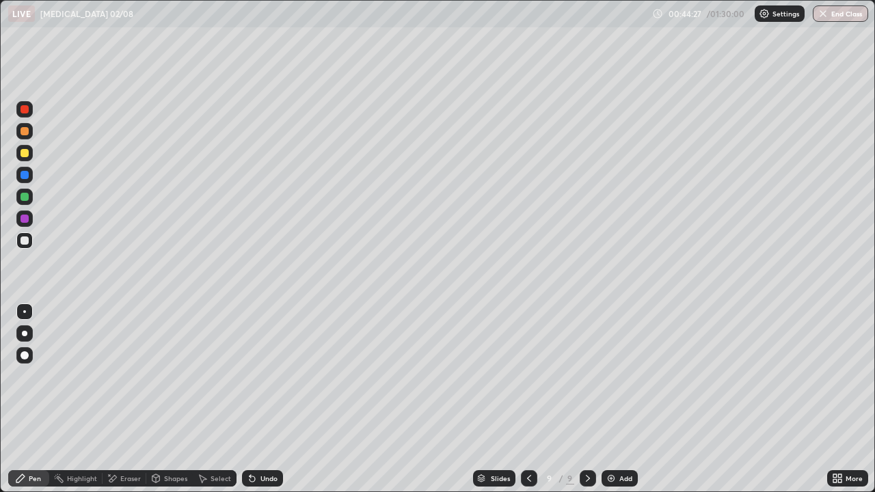
click at [629, 399] on div "Add" at bounding box center [625, 478] width 13 height 7
click at [156, 399] on icon at bounding box center [156, 480] width 0 height 5
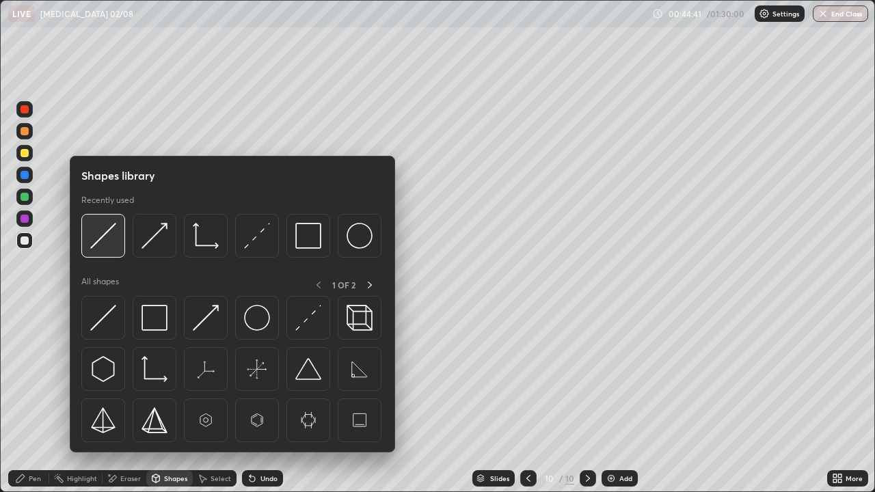
click at [105, 235] on img at bounding box center [103, 236] width 26 height 26
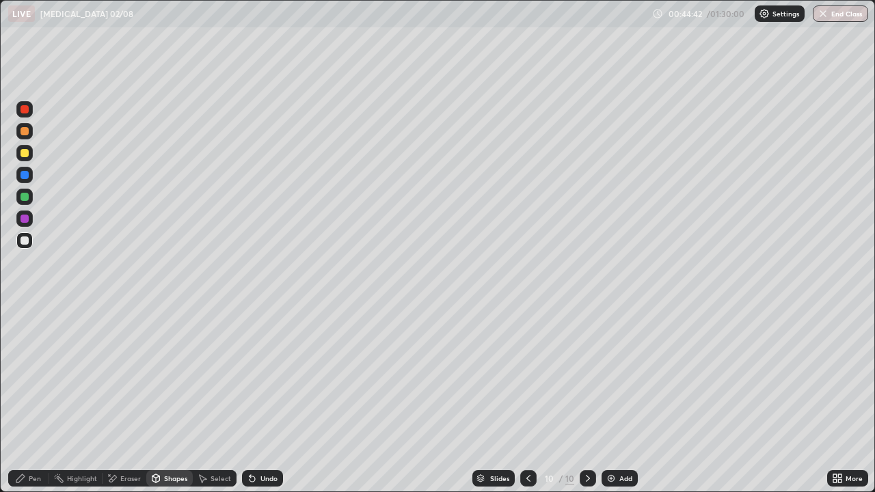
click at [24, 198] on div at bounding box center [25, 197] width 8 height 8
click at [23, 242] on div at bounding box center [25, 240] width 8 height 8
click at [27, 399] on div "Pen" at bounding box center [28, 478] width 41 height 16
click at [24, 239] on div at bounding box center [25, 240] width 8 height 8
click at [25, 197] on div at bounding box center [25, 197] width 8 height 8
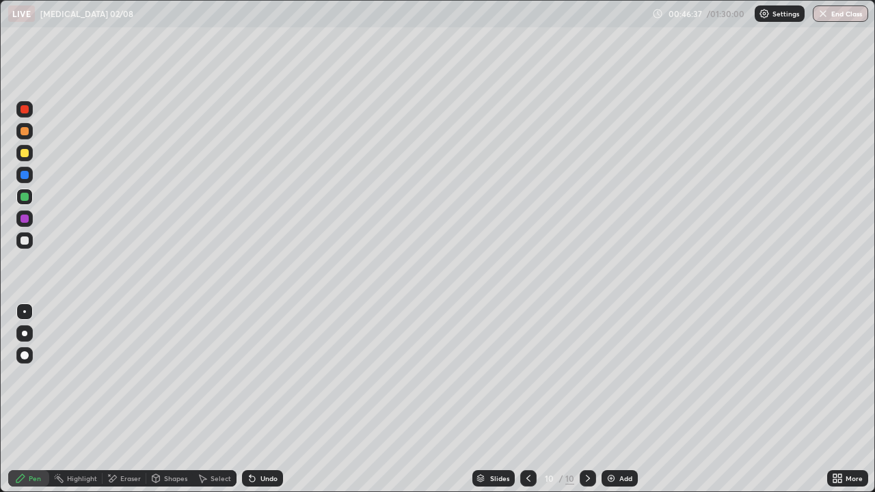
click at [610, 399] on img at bounding box center [611, 478] width 11 height 11
click at [25, 239] on div at bounding box center [25, 240] width 8 height 8
click at [156, 399] on icon at bounding box center [156, 480] width 0 height 5
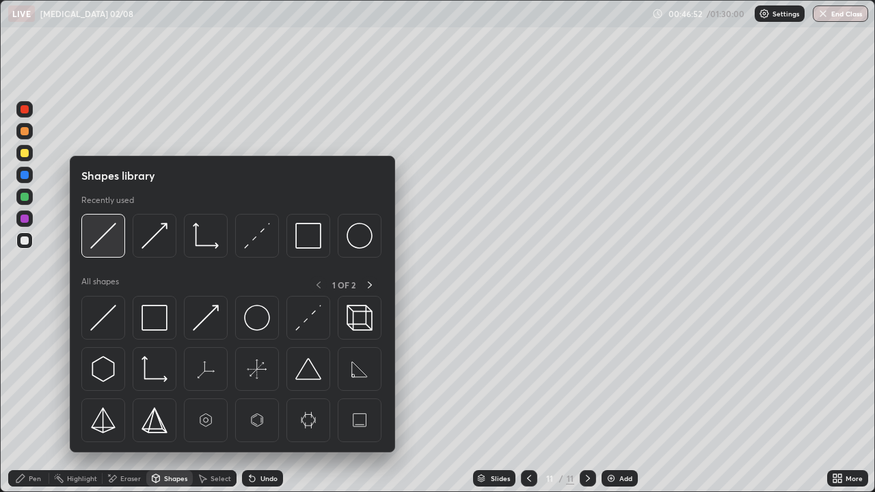
click at [107, 240] on img at bounding box center [103, 236] width 26 height 26
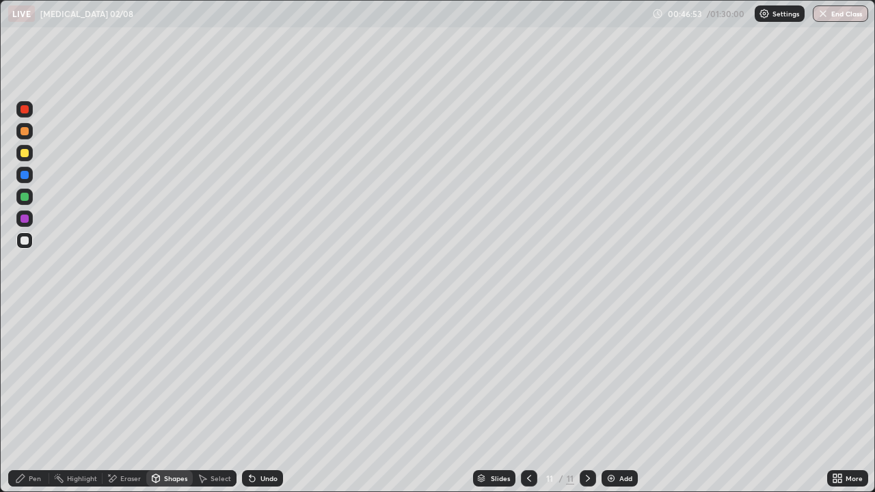
click at [29, 198] on div at bounding box center [24, 197] width 16 height 16
click at [25, 243] on div at bounding box center [25, 240] width 8 height 8
click at [30, 399] on div "Pen" at bounding box center [35, 478] width 12 height 7
click at [29, 155] on div at bounding box center [24, 153] width 16 height 16
click at [25, 239] on div at bounding box center [25, 240] width 8 height 8
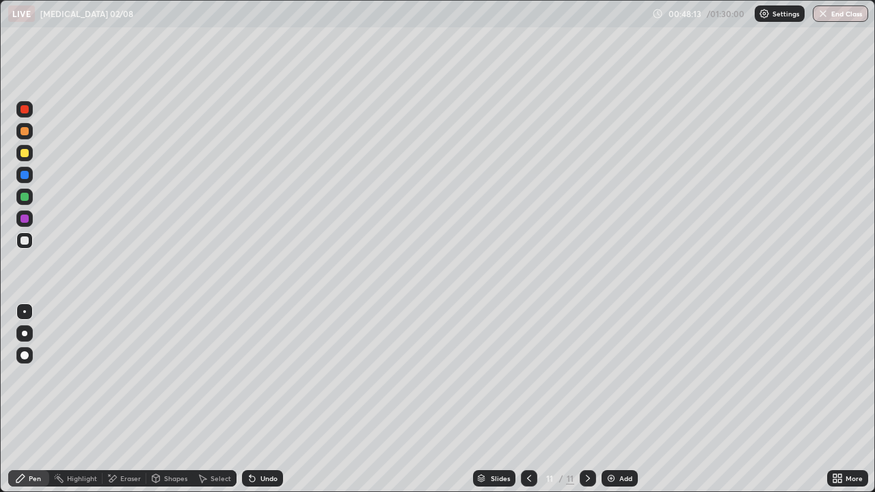
click at [211, 399] on div "Select" at bounding box center [221, 478] width 21 height 7
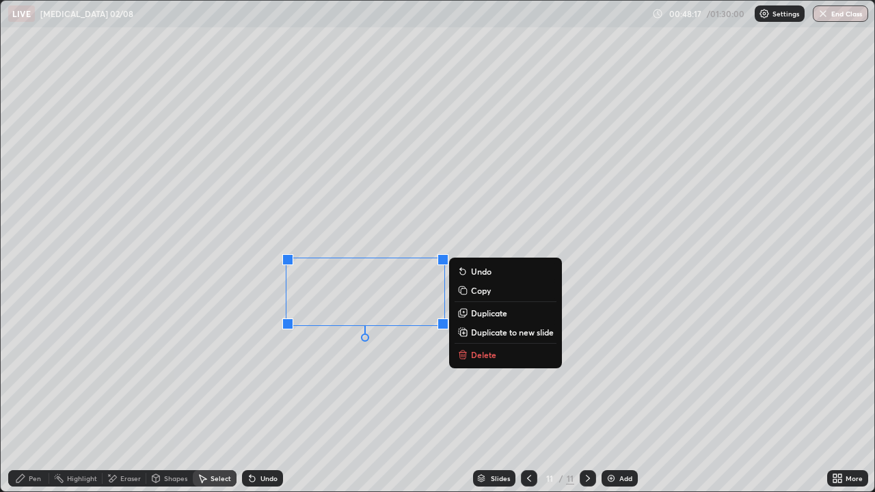
click at [394, 399] on div "0 ° Undo Copy Duplicate Duplicate to new slide Delete" at bounding box center [437, 246] width 873 height 491
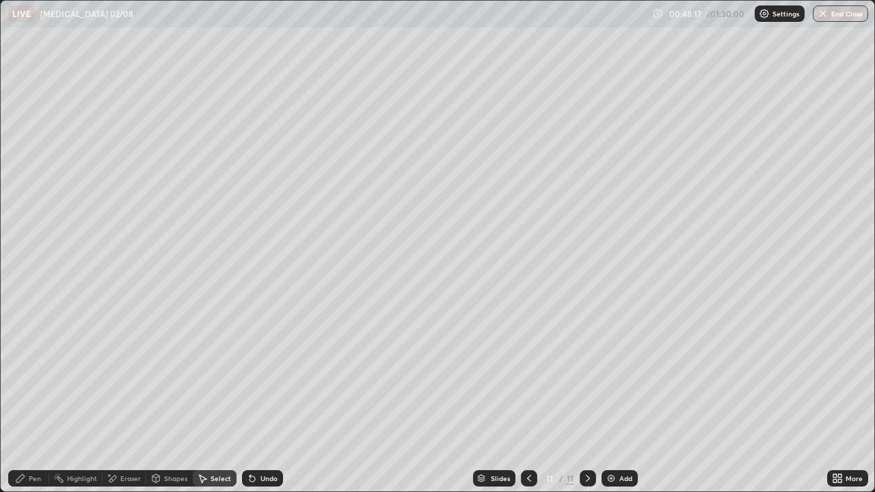
click at [219, 399] on div "Select" at bounding box center [221, 478] width 21 height 7
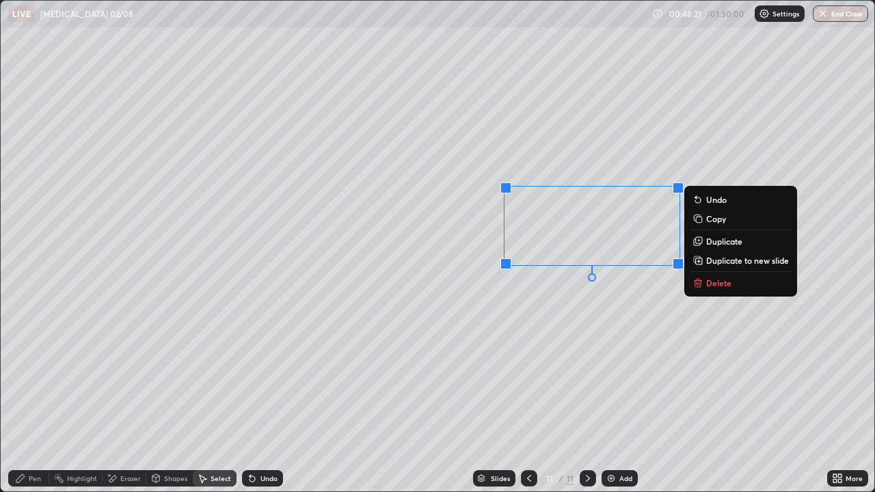
click at [463, 373] on div "0 ° Undo Copy Duplicate Duplicate to new slide Delete" at bounding box center [437, 246] width 873 height 491
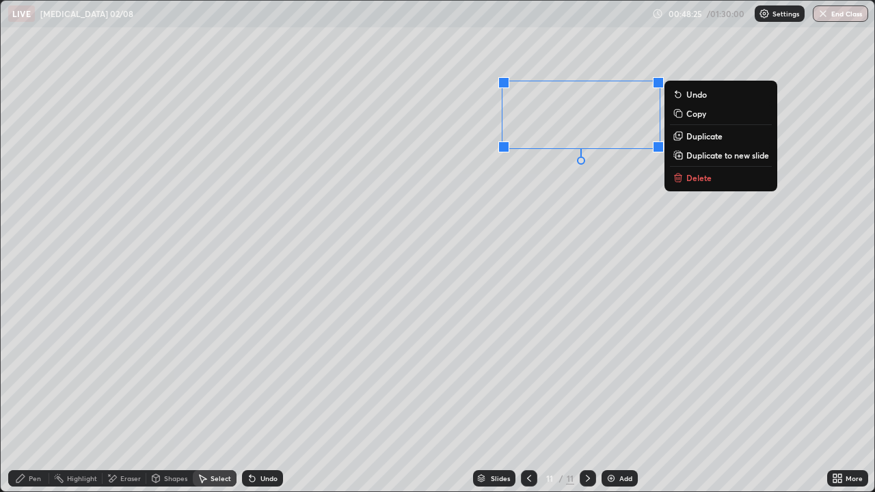
click at [549, 182] on div "0 ° Undo Copy Duplicate Duplicate to new slide Delete" at bounding box center [437, 246] width 873 height 491
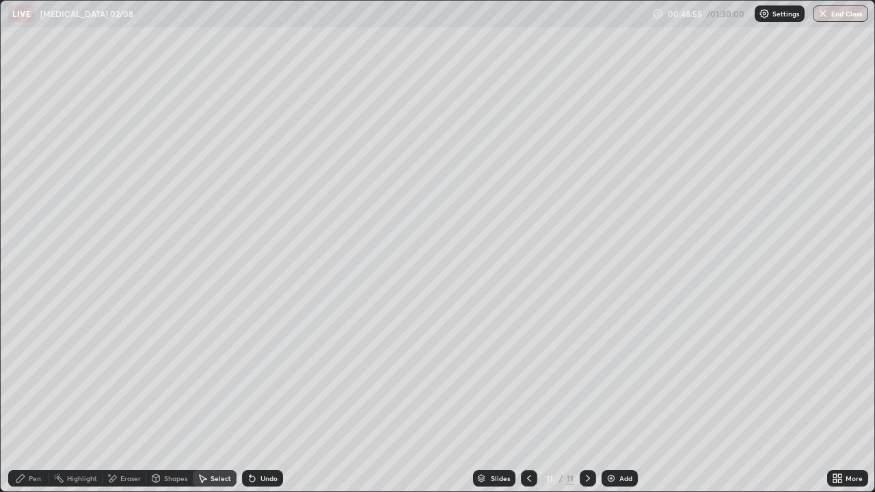
click at [33, 399] on div "Pen" at bounding box center [28, 478] width 41 height 16
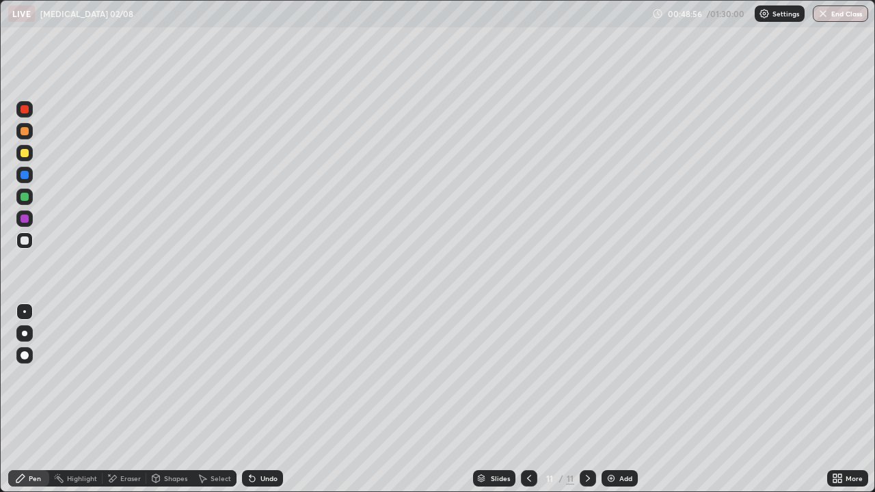
click at [31, 194] on div at bounding box center [24, 197] width 16 height 16
click at [23, 243] on div at bounding box center [25, 240] width 8 height 8
click at [23, 200] on div at bounding box center [25, 197] width 8 height 8
click at [613, 399] on img at bounding box center [611, 478] width 11 height 11
click at [23, 240] on div at bounding box center [25, 240] width 8 height 8
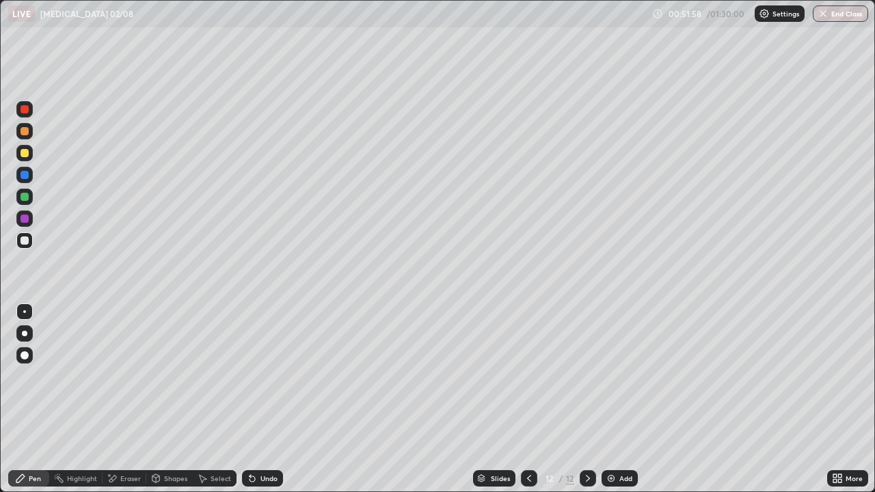
click at [168, 399] on div "Shapes" at bounding box center [175, 478] width 23 height 7
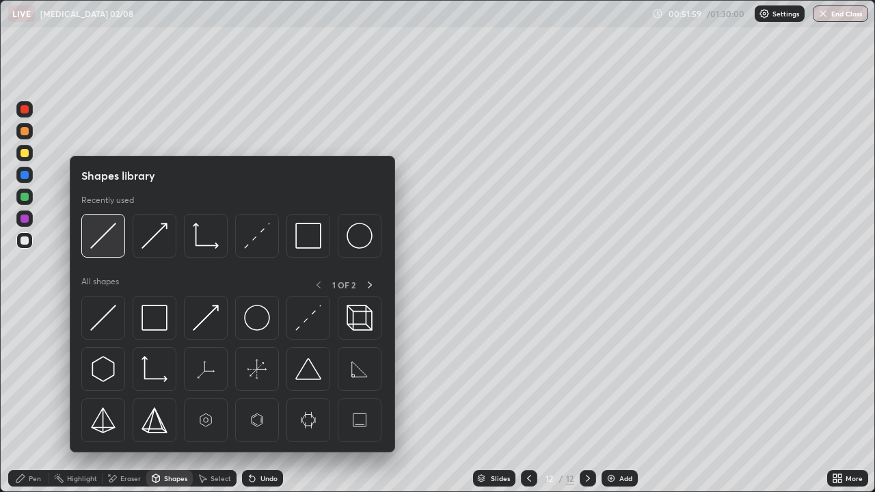
click at [116, 239] on img at bounding box center [103, 236] width 26 height 26
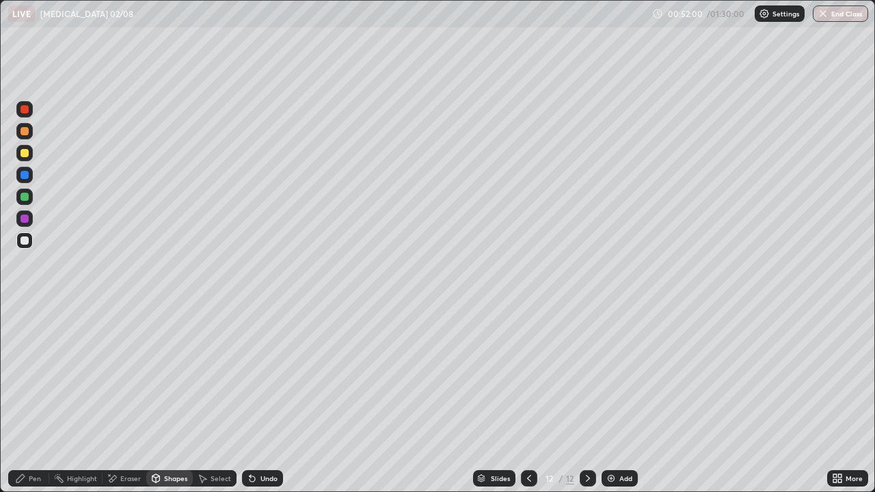
click at [28, 247] on div at bounding box center [24, 240] width 16 height 16
click at [30, 399] on div "Pen" at bounding box center [28, 478] width 41 height 16
click at [27, 196] on div at bounding box center [25, 197] width 8 height 8
click at [528, 399] on icon at bounding box center [529, 478] width 11 height 11
click at [529, 399] on icon at bounding box center [529, 478] width 11 height 11
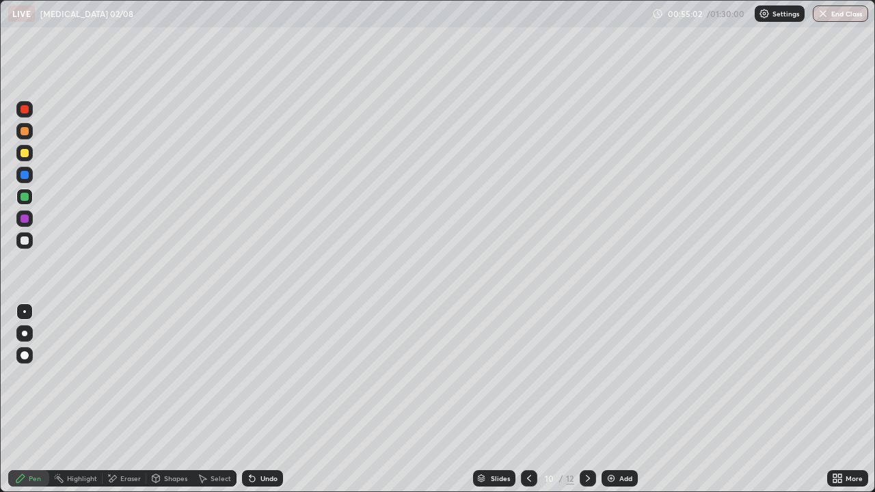
click at [528, 399] on icon at bounding box center [529, 478] width 11 height 11
click at [582, 399] on div at bounding box center [588, 478] width 16 height 16
click at [587, 399] on icon at bounding box center [588, 478] width 4 height 7
click at [586, 399] on icon at bounding box center [587, 478] width 11 height 11
click at [612, 399] on img at bounding box center [611, 478] width 11 height 11
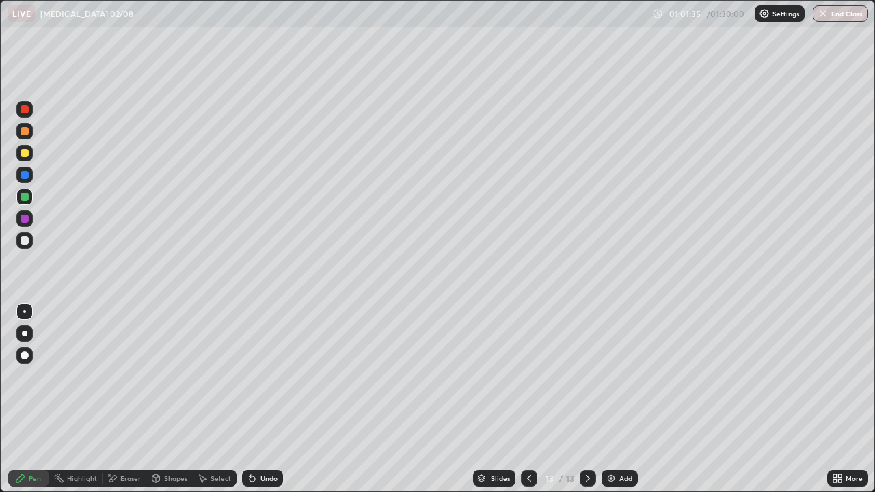
click at [25, 241] on div at bounding box center [25, 240] width 8 height 8
click at [266, 399] on div "Undo" at bounding box center [268, 478] width 17 height 7
click at [264, 399] on div "Undo" at bounding box center [262, 478] width 41 height 16
click at [166, 399] on div "Shapes" at bounding box center [169, 478] width 46 height 16
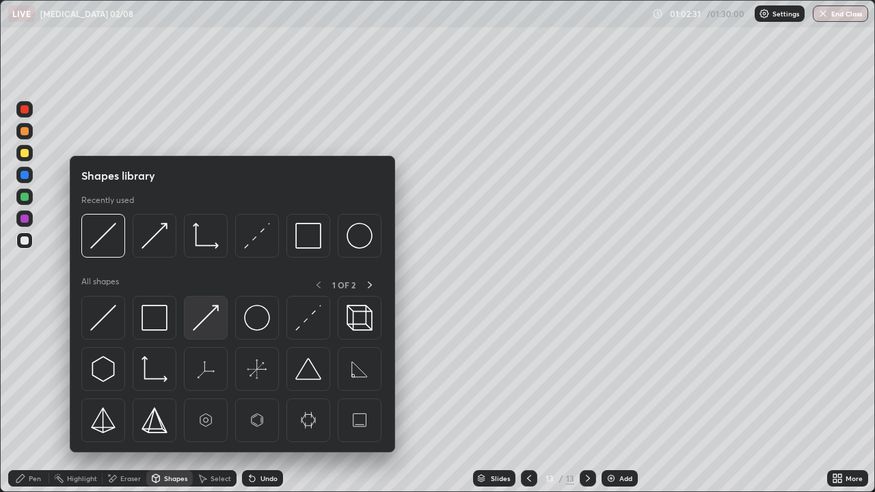
click at [205, 323] on img at bounding box center [206, 318] width 26 height 26
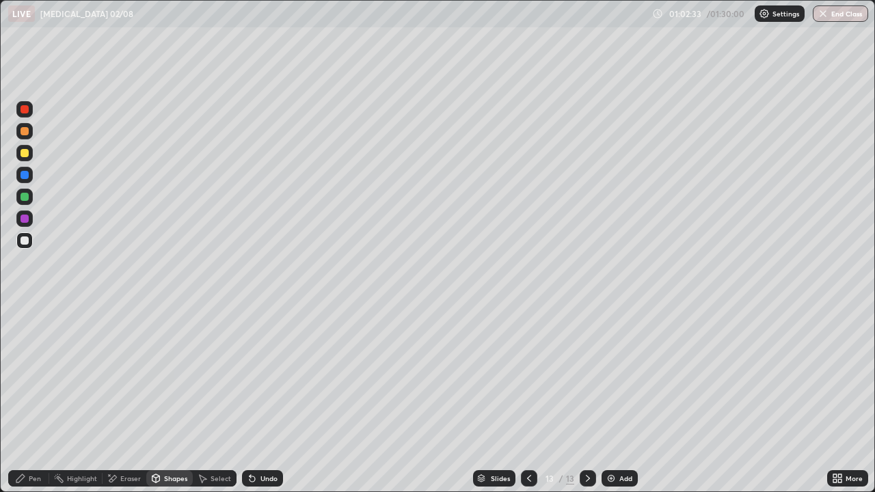
click at [260, 399] on div "Undo" at bounding box center [268, 478] width 17 height 7
click at [35, 399] on div "Pen" at bounding box center [35, 478] width 12 height 7
click at [29, 152] on div at bounding box center [24, 153] width 16 height 16
click at [622, 399] on div "Add" at bounding box center [625, 478] width 13 height 7
click at [160, 399] on icon at bounding box center [155, 478] width 11 height 11
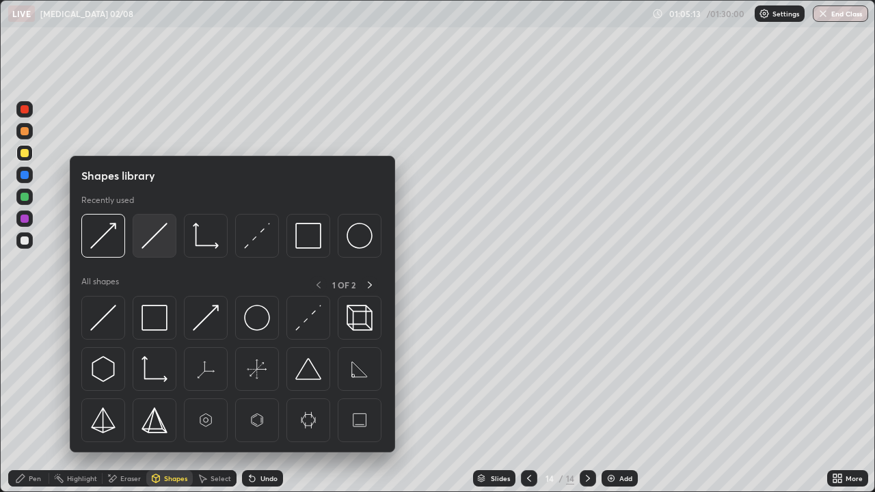
click at [150, 239] on img at bounding box center [154, 236] width 26 height 26
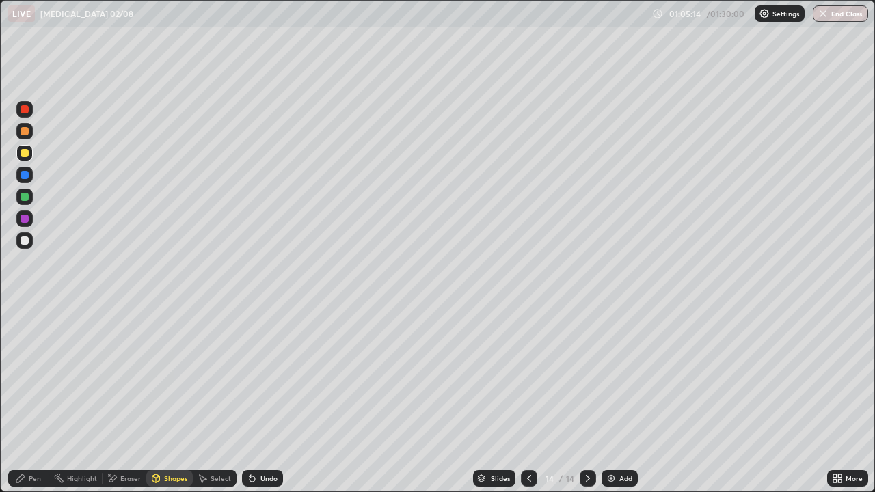
click at [26, 244] on div at bounding box center [25, 240] width 8 height 8
click at [20, 399] on div "Pen" at bounding box center [28, 478] width 41 height 16
click at [26, 198] on div at bounding box center [25, 197] width 8 height 8
click at [26, 220] on div at bounding box center [25, 219] width 8 height 8
click at [23, 239] on div at bounding box center [25, 240] width 8 height 8
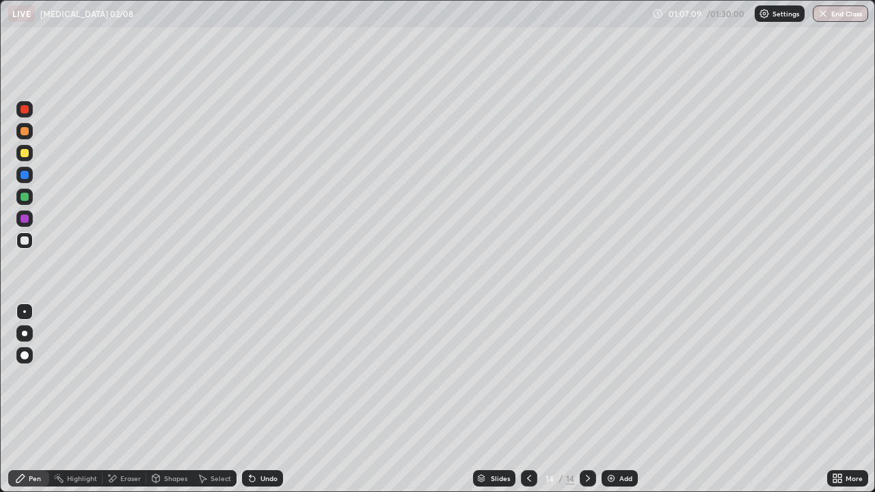
click at [26, 217] on div at bounding box center [25, 219] width 8 height 8
click at [257, 399] on div "Undo" at bounding box center [262, 478] width 41 height 16
click at [27, 154] on div at bounding box center [25, 153] width 8 height 8
click at [131, 399] on div "Eraser" at bounding box center [130, 478] width 21 height 7
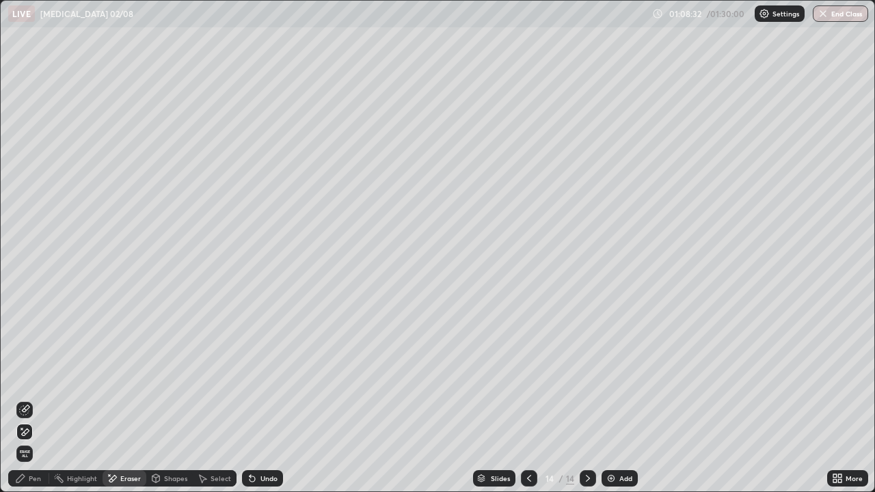
click at [169, 399] on div "Shapes" at bounding box center [175, 478] width 23 height 7
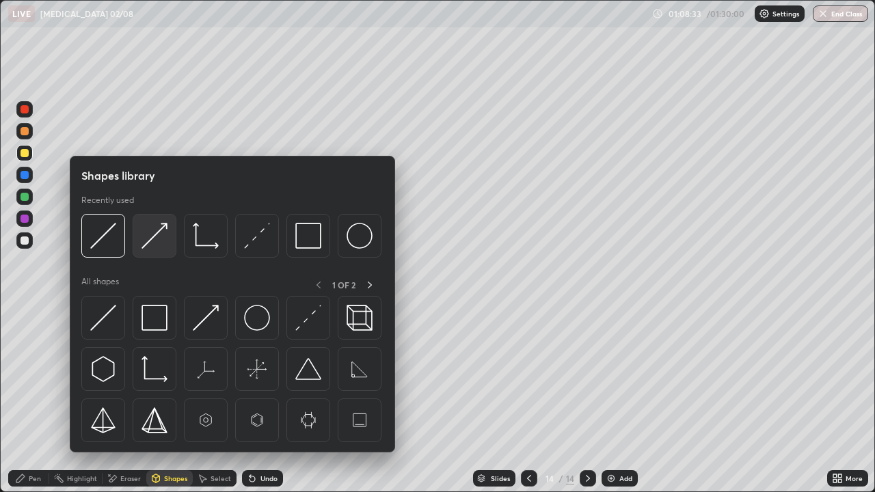
click at [150, 233] on img at bounding box center [154, 236] width 26 height 26
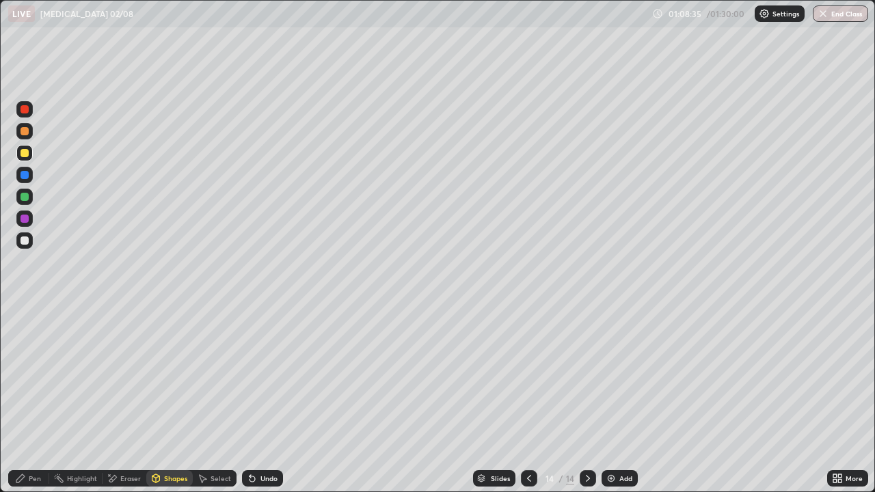
click at [265, 399] on div "Undo" at bounding box center [268, 478] width 17 height 7
click at [612, 399] on img at bounding box center [611, 478] width 11 height 11
click at [26, 241] on div at bounding box center [25, 240] width 8 height 8
click at [258, 399] on div "Undo" at bounding box center [262, 478] width 41 height 16
click at [22, 241] on div at bounding box center [25, 240] width 8 height 8
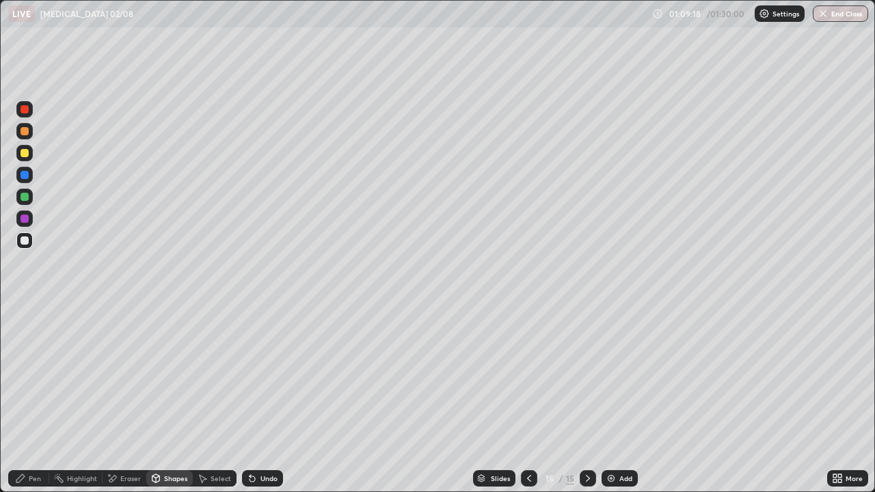
click at [25, 399] on div "Pen" at bounding box center [28, 478] width 41 height 16
click at [263, 399] on div "Undo" at bounding box center [262, 478] width 41 height 16
click at [260, 399] on div "Undo" at bounding box center [268, 478] width 17 height 7
click at [29, 152] on div at bounding box center [24, 153] width 16 height 16
click at [528, 399] on icon at bounding box center [529, 478] width 11 height 11
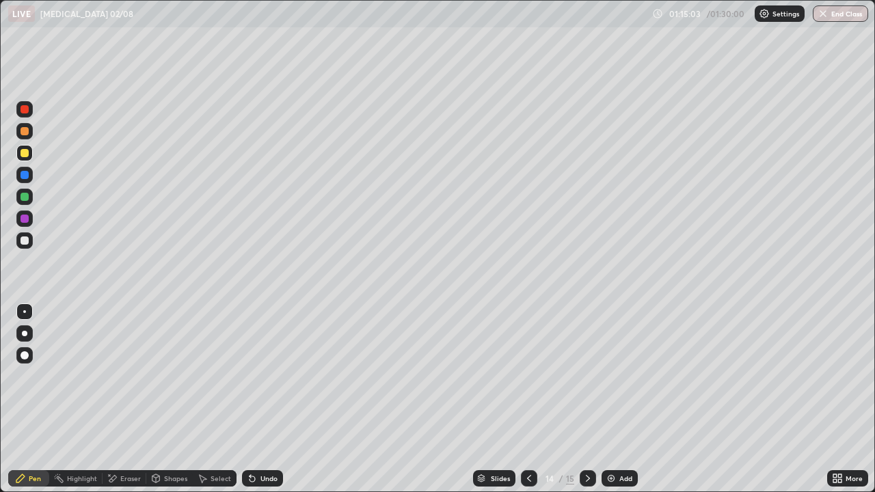
click at [586, 399] on icon at bounding box center [587, 478] width 11 height 11
click at [612, 399] on div "Add" at bounding box center [619, 478] width 36 height 16
click at [26, 241] on div at bounding box center [25, 240] width 8 height 8
click at [253, 399] on icon at bounding box center [251, 478] width 5 height 5
click at [249, 399] on icon at bounding box center [251, 478] width 5 height 5
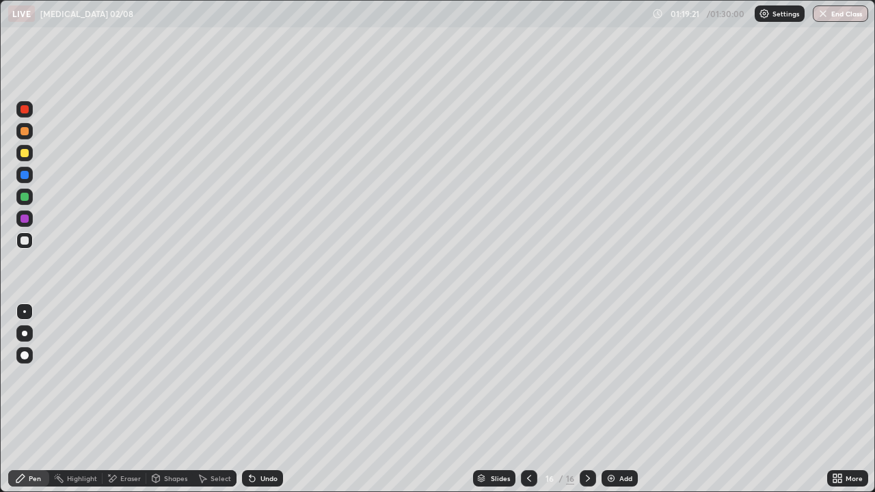
click at [251, 399] on icon at bounding box center [251, 478] width 5 height 5
click at [168, 399] on div "Shapes" at bounding box center [175, 478] width 23 height 7
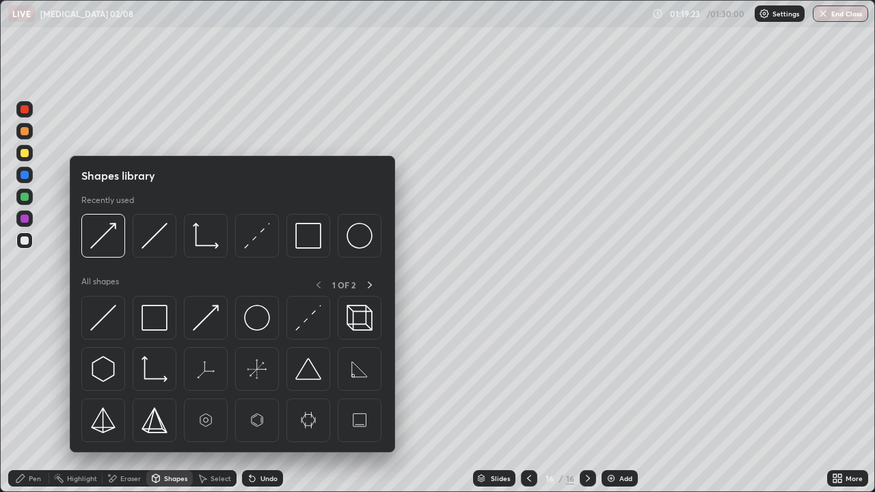
click at [34, 324] on div at bounding box center [25, 281] width 22 height 366
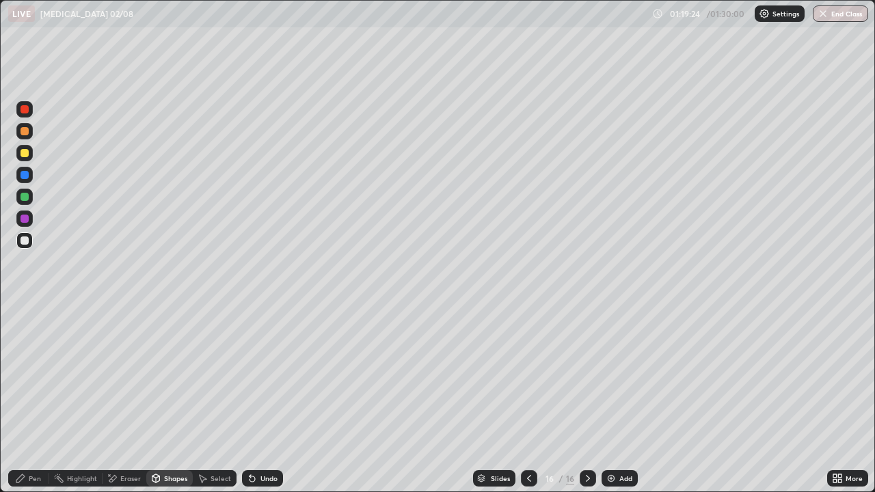
click at [217, 399] on div "Select" at bounding box center [221, 478] width 21 height 7
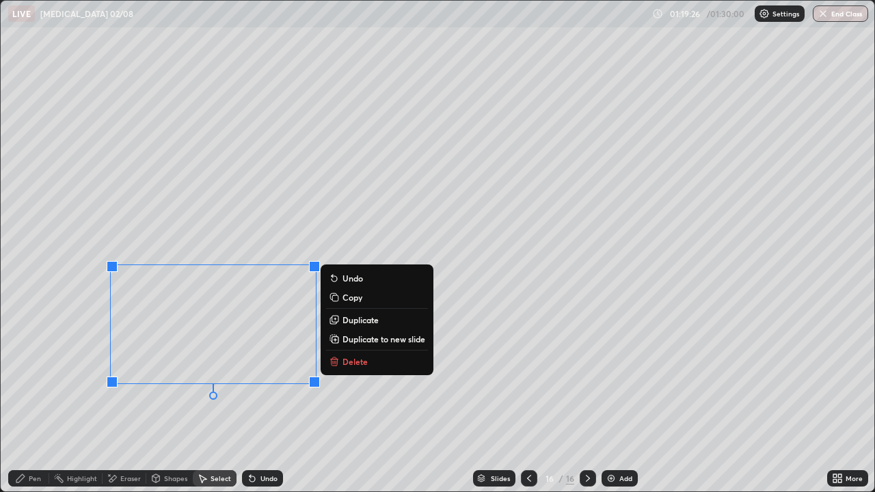
click at [349, 303] on button "Copy" at bounding box center [377, 297] width 102 height 16
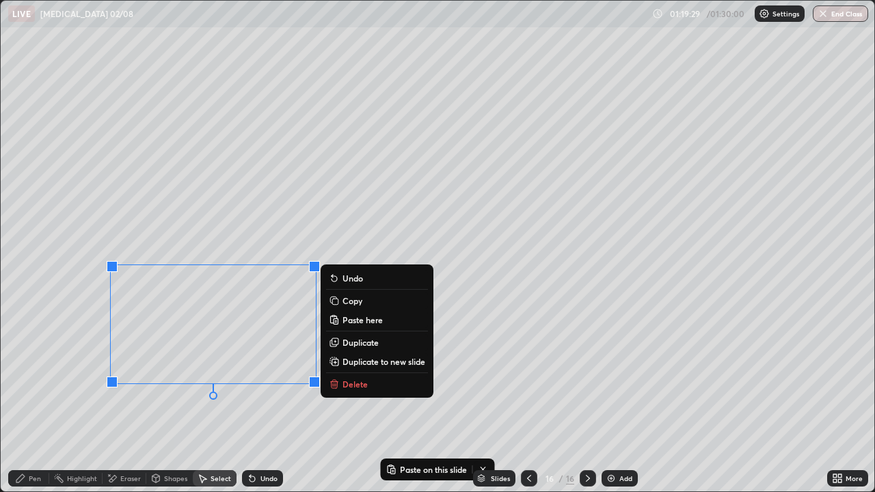
click at [353, 344] on p "Duplicate" at bounding box center [360, 342] width 36 height 11
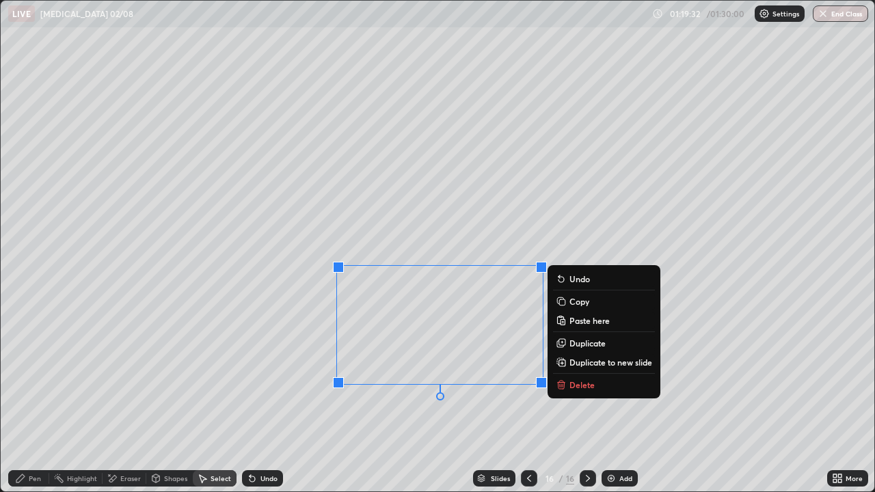
click at [256, 399] on div "0 ° Undo Copy Paste here Duplicate Duplicate to new slide Delete" at bounding box center [437, 246] width 873 height 491
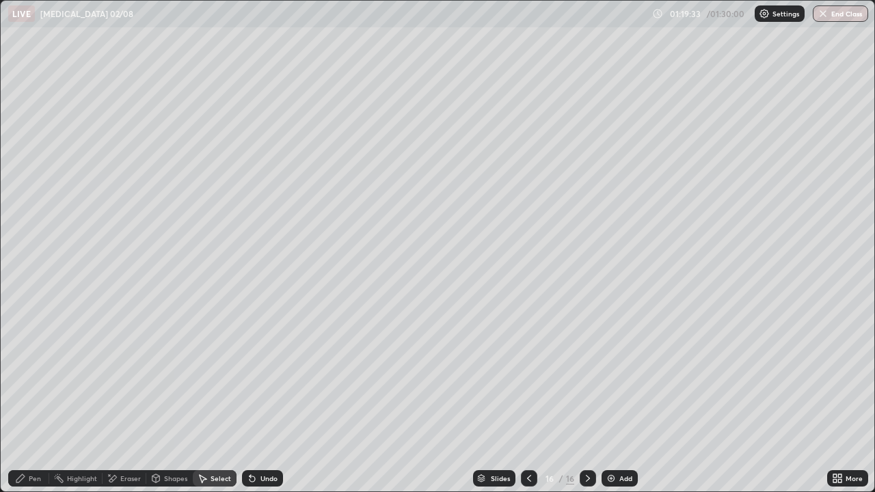
click at [36, 399] on div "Pen" at bounding box center [35, 478] width 12 height 7
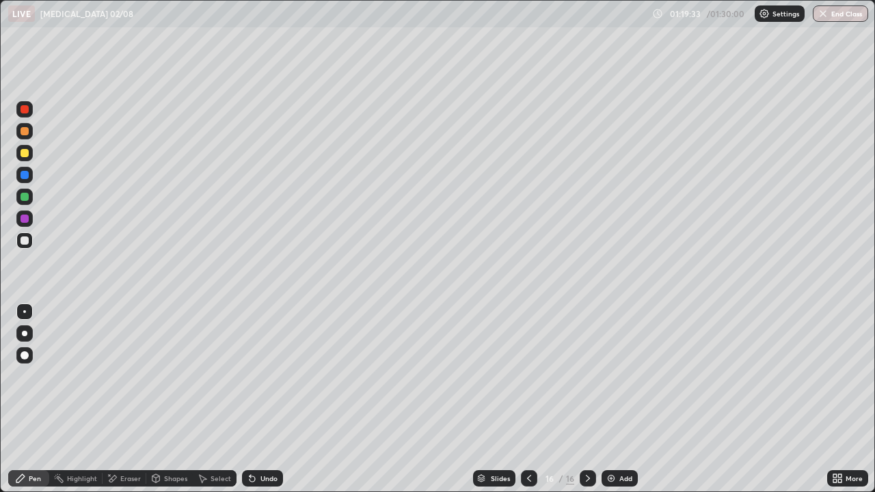
click at [26, 196] on div at bounding box center [25, 197] width 8 height 8
click at [126, 399] on div "Eraser" at bounding box center [130, 478] width 21 height 7
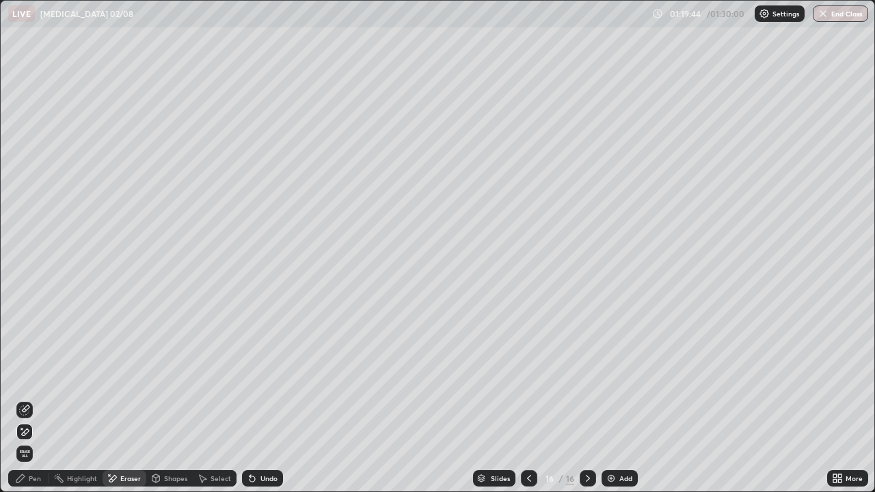
click at [25, 399] on icon at bounding box center [20, 478] width 11 height 11
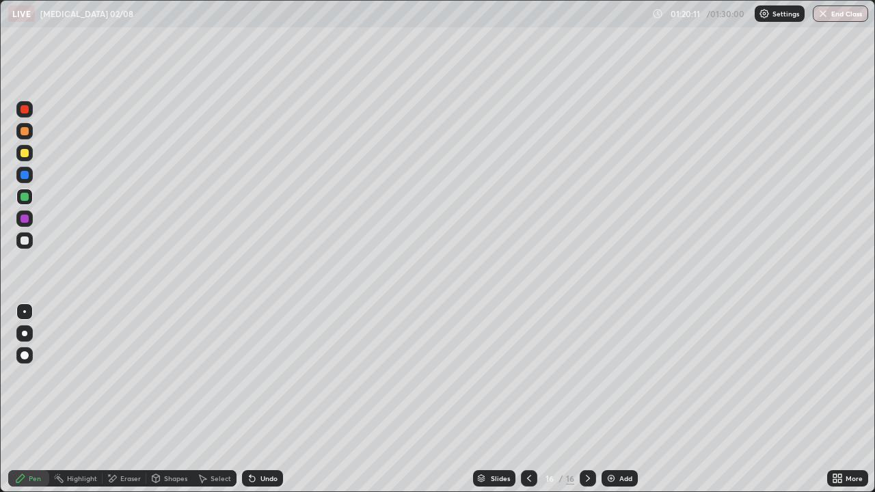
click at [25, 240] on div at bounding box center [25, 240] width 8 height 8
click at [25, 197] on div at bounding box center [25, 197] width 8 height 8
click at [608, 399] on img at bounding box center [611, 478] width 11 height 11
click at [23, 240] on div at bounding box center [25, 240] width 8 height 8
click at [160, 399] on icon at bounding box center [155, 478] width 11 height 11
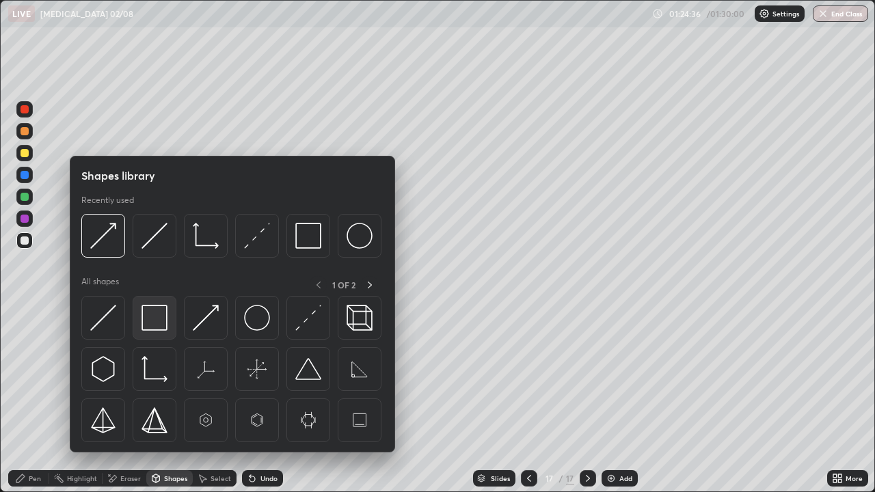
click at [154, 321] on img at bounding box center [154, 318] width 26 height 26
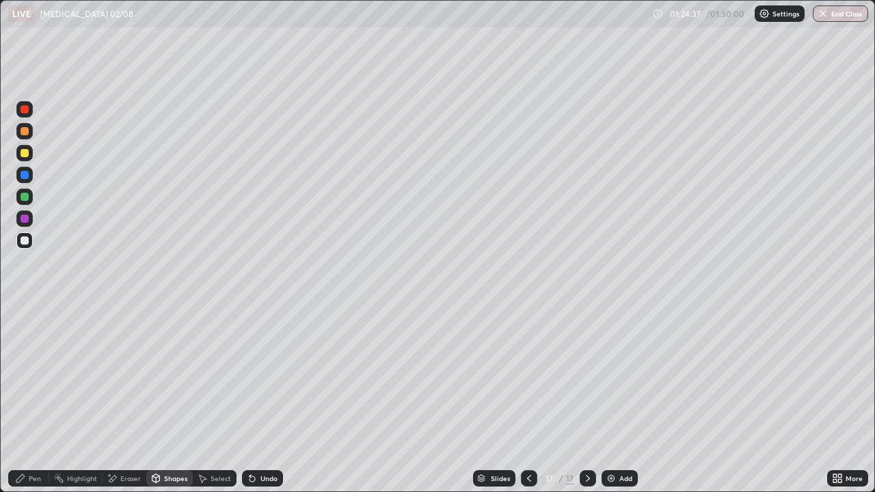
click at [30, 203] on div at bounding box center [24, 197] width 16 height 16
click at [528, 399] on icon at bounding box center [529, 478] width 11 height 11
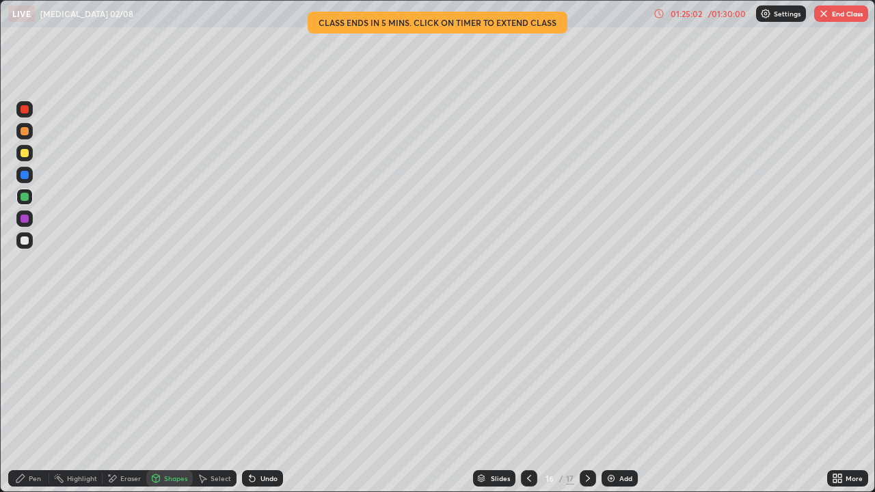
click at [678, 17] on div "01:25:02" at bounding box center [686, 14] width 38 height 8
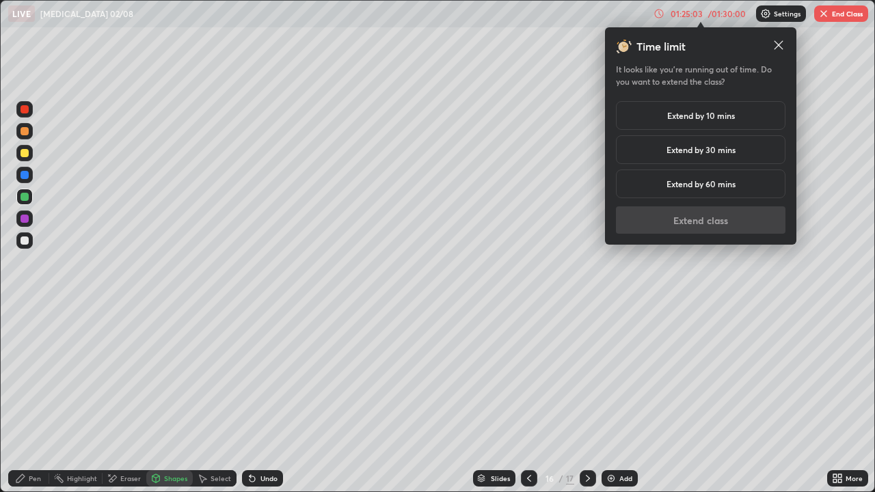
click at [705, 118] on h5 "Extend by 10 mins" at bounding box center [701, 115] width 68 height 12
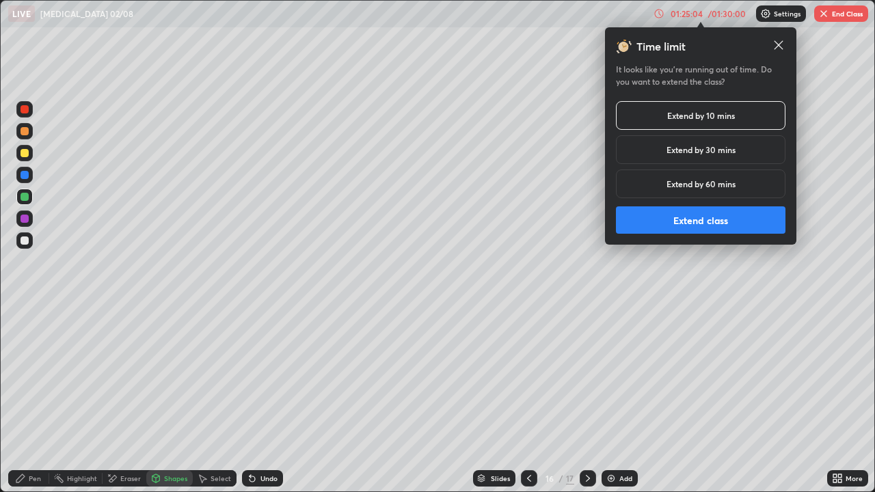
click at [701, 223] on button "Extend class" at bounding box center [700, 219] width 169 height 27
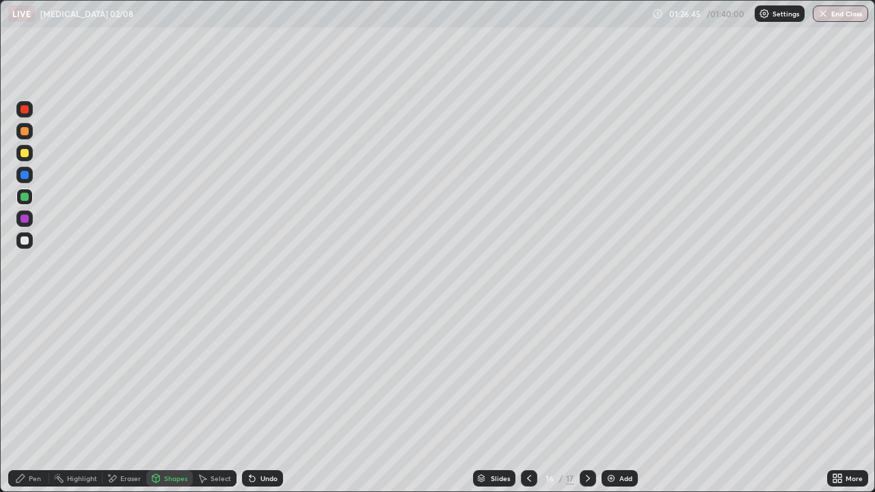
click at [26, 149] on div at bounding box center [25, 153] width 8 height 8
click at [586, 399] on icon at bounding box center [587, 478] width 11 height 11
click at [26, 242] on div at bounding box center [25, 240] width 8 height 8
click at [261, 399] on div "Undo" at bounding box center [268, 478] width 17 height 7
click at [27, 399] on div "Pen" at bounding box center [28, 478] width 41 height 16
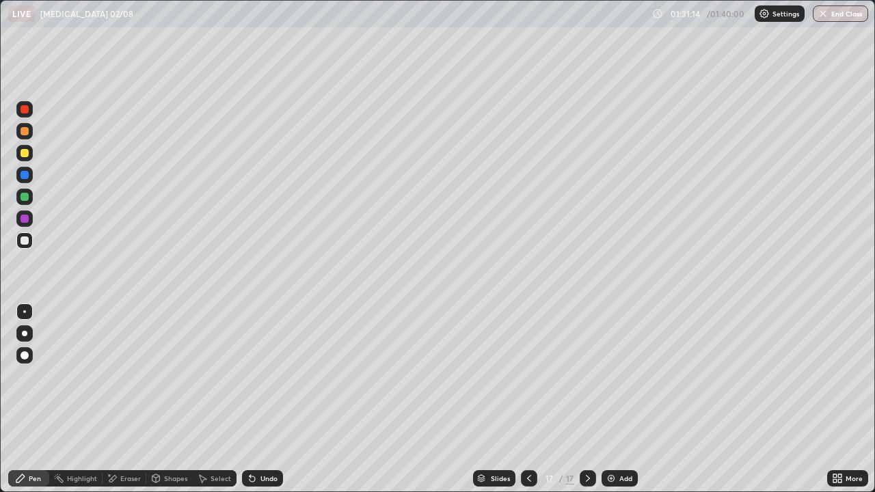
click at [619, 399] on div "Add" at bounding box center [625, 478] width 13 height 7
click at [25, 241] on div at bounding box center [25, 240] width 8 height 8
click at [260, 399] on div "Undo" at bounding box center [268, 478] width 17 height 7
click at [26, 150] on div at bounding box center [25, 153] width 8 height 8
click at [24, 239] on div at bounding box center [25, 240] width 8 height 8
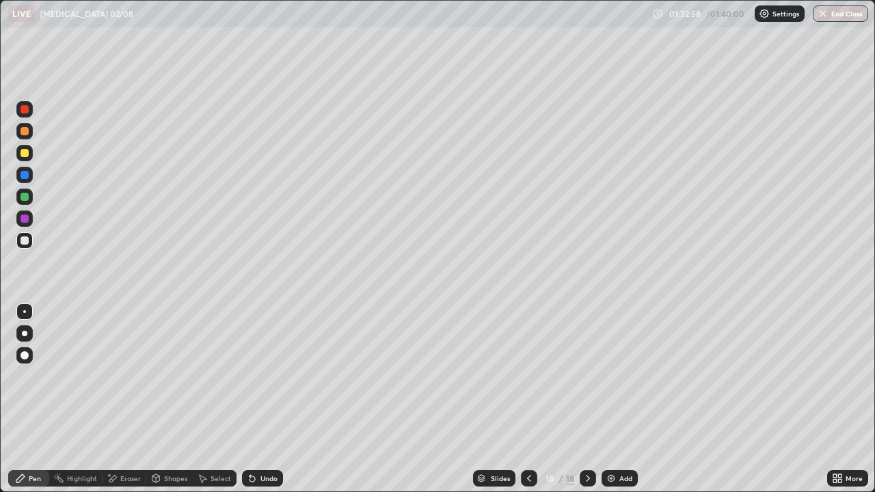
click at [167, 399] on div "Shapes" at bounding box center [175, 478] width 23 height 7
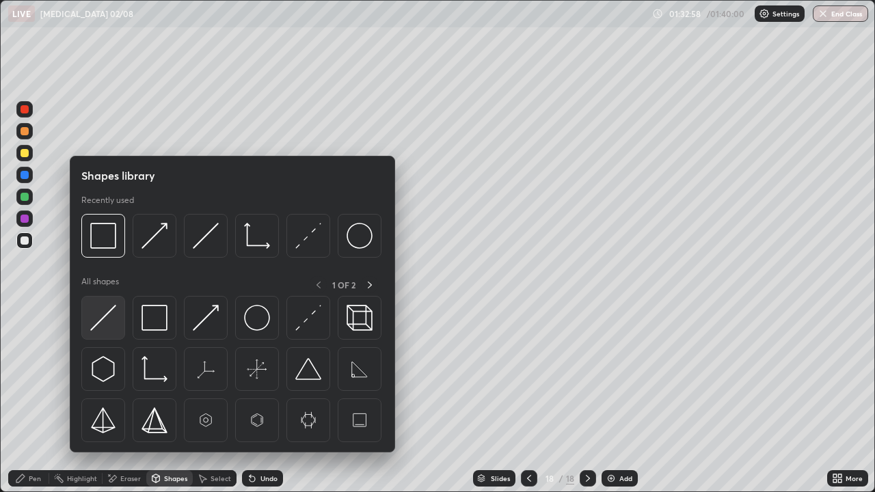
click at [115, 325] on img at bounding box center [103, 318] width 26 height 26
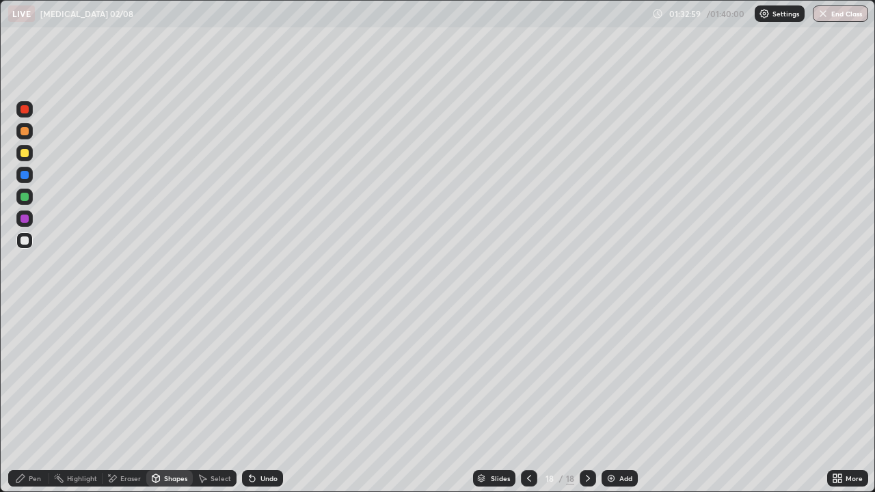
click at [26, 202] on div at bounding box center [24, 197] width 16 height 16
click at [260, 399] on div "Undo" at bounding box center [268, 478] width 17 height 7
click at [168, 399] on div "Shapes" at bounding box center [175, 478] width 23 height 7
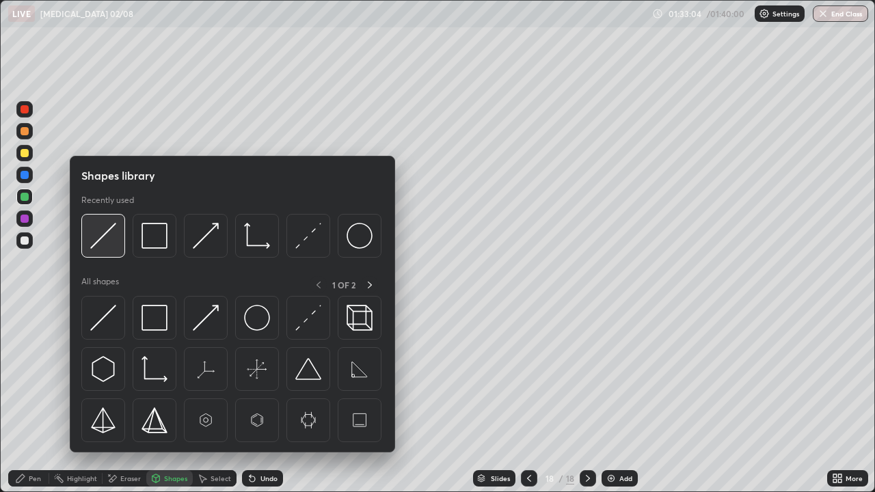
click at [118, 249] on div at bounding box center [103, 236] width 44 height 44
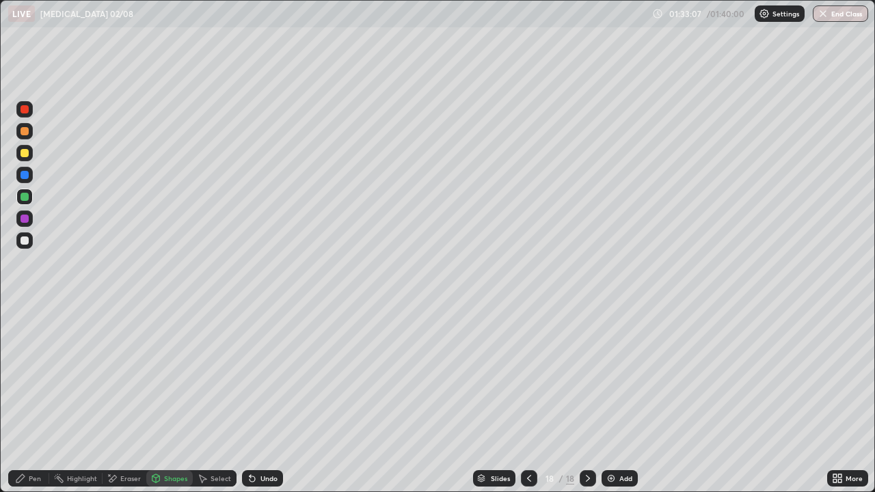
click at [28, 399] on div "Pen" at bounding box center [28, 478] width 41 height 16
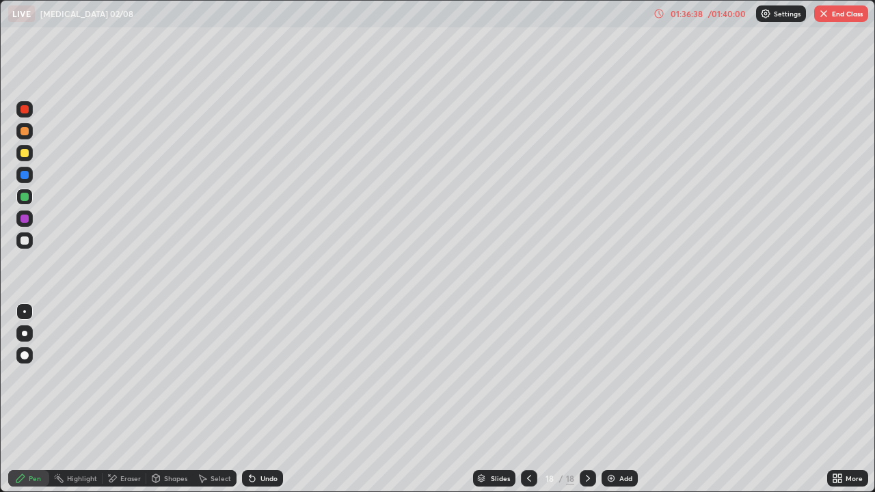
click at [840, 5] on button "End Class" at bounding box center [841, 13] width 54 height 16
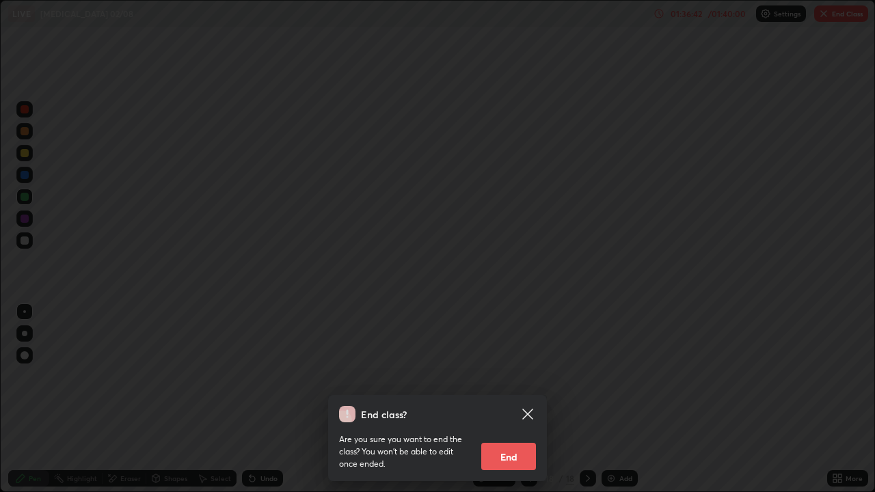
click at [519, 399] on button "End" at bounding box center [508, 456] width 55 height 27
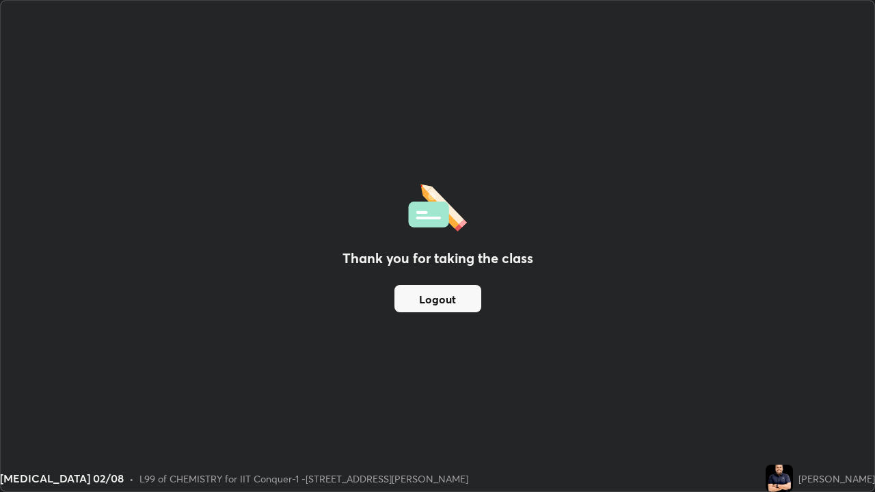
click at [458, 296] on button "Logout" at bounding box center [437, 298] width 87 height 27
